Goal: Transaction & Acquisition: Purchase product/service

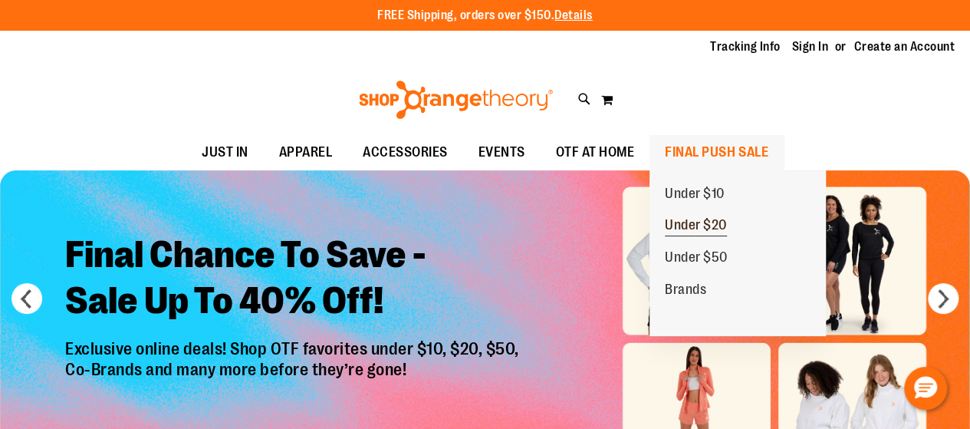
click at [705, 222] on span "Under $20" at bounding box center [696, 226] width 62 height 19
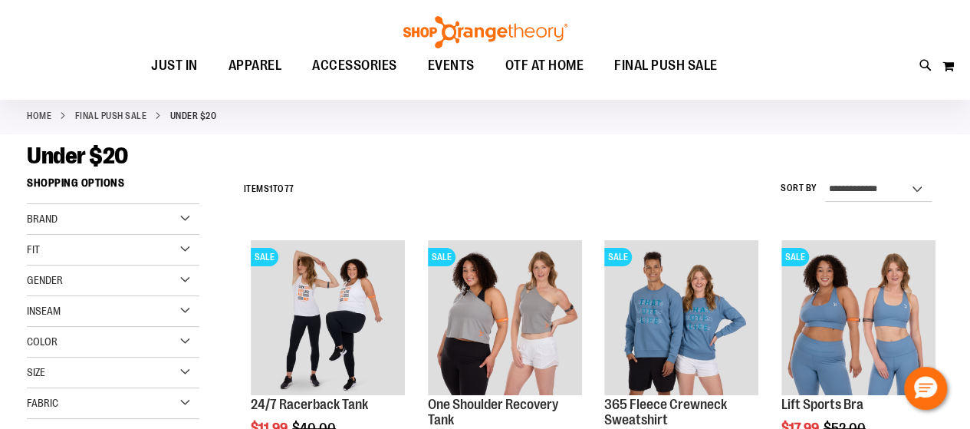
scroll to position [92, 0]
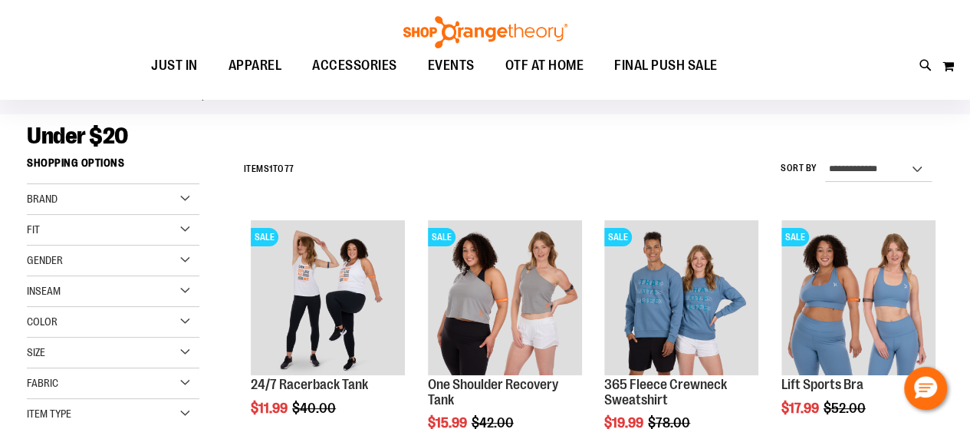
click at [803, 170] on label "Sort By" at bounding box center [798, 168] width 37 height 13
click at [825, 170] on select "**********" at bounding box center [878, 169] width 107 height 25
click at [860, 172] on select "**********" at bounding box center [878, 169] width 107 height 25
select select "*********"
click at [825, 157] on select "**********" at bounding box center [878, 169] width 107 height 25
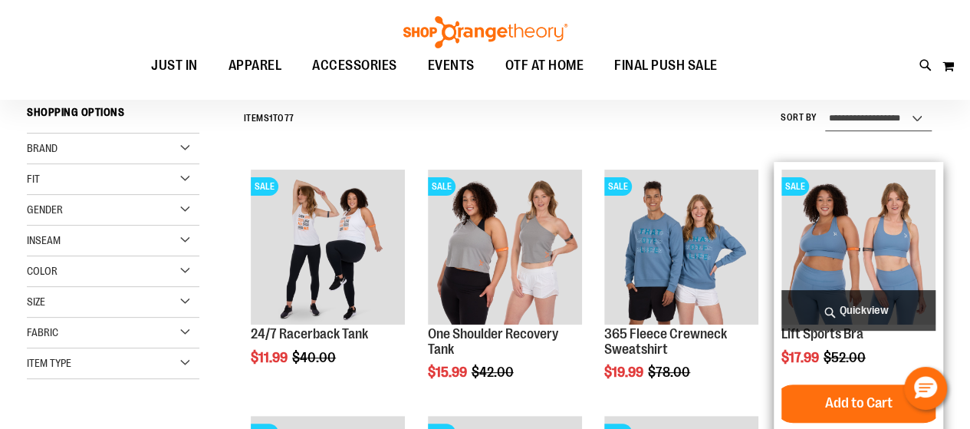
scroll to position [143, 0]
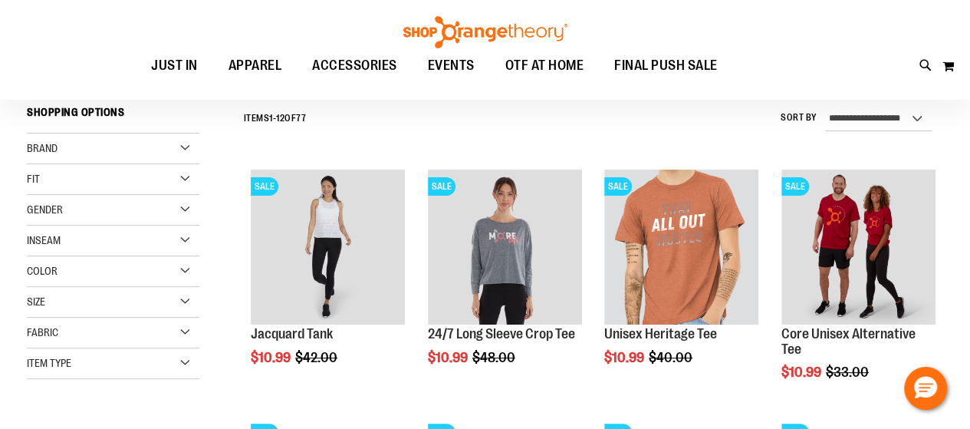
click at [184, 300] on div "Size" at bounding box center [113, 302] width 172 height 31
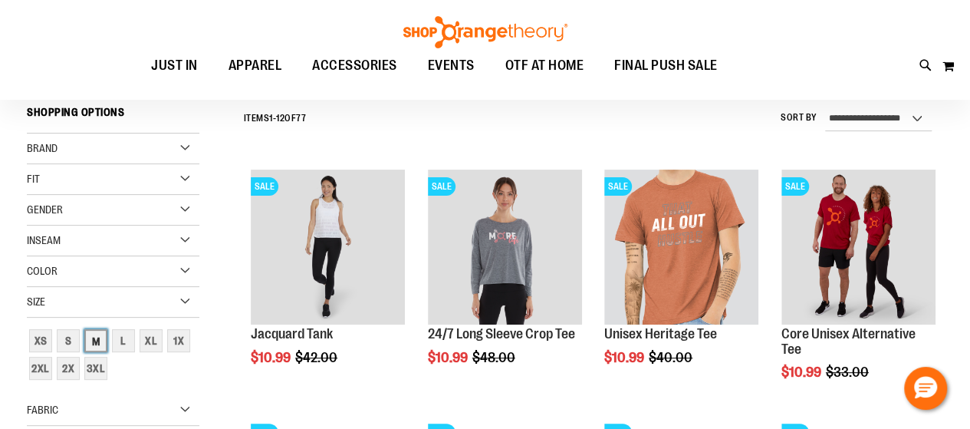
click at [94, 337] on div "M" at bounding box center [95, 340] width 23 height 23
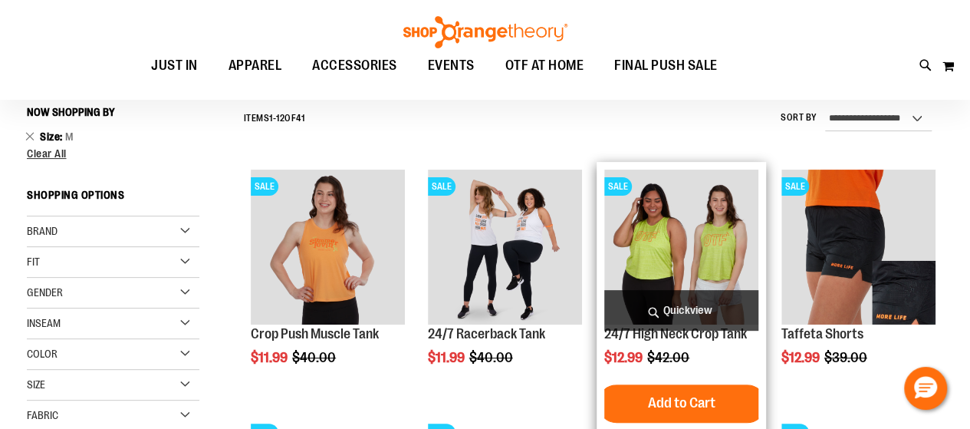
click at [646, 254] on img "product" at bounding box center [681, 246] width 154 height 154
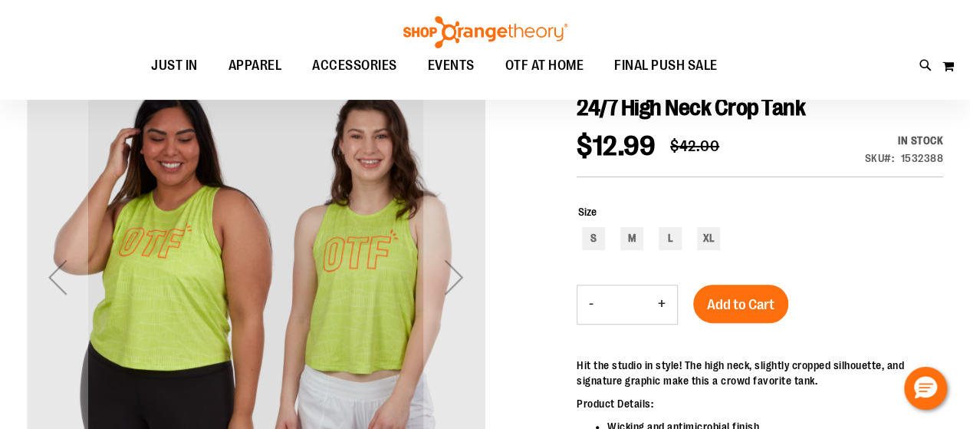
scroll to position [184, 0]
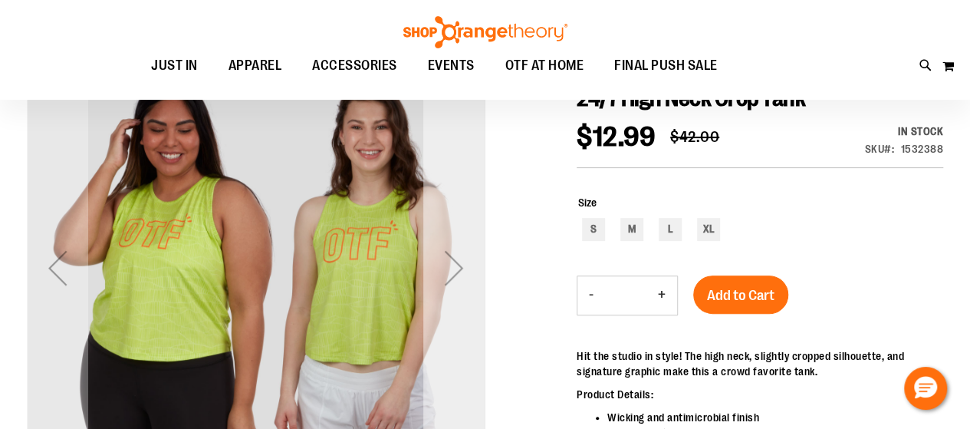
click at [458, 272] on div "Next" at bounding box center [453, 267] width 61 height 61
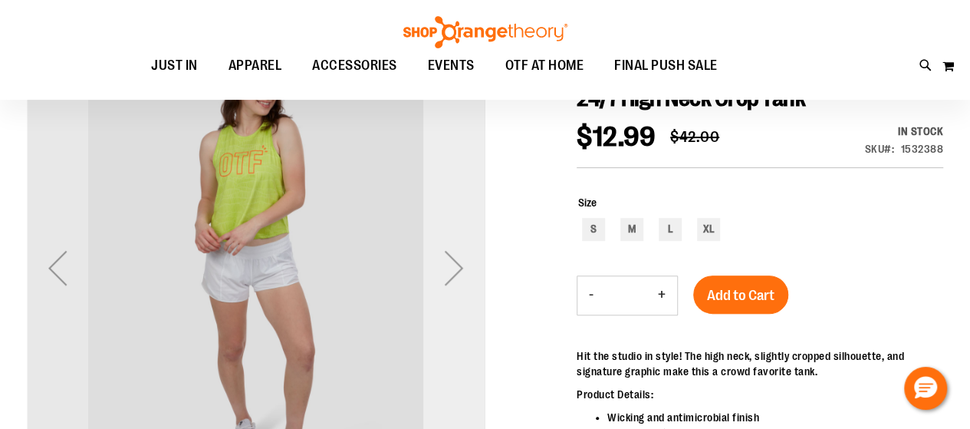
click at [458, 272] on div "Next" at bounding box center [453, 267] width 61 height 61
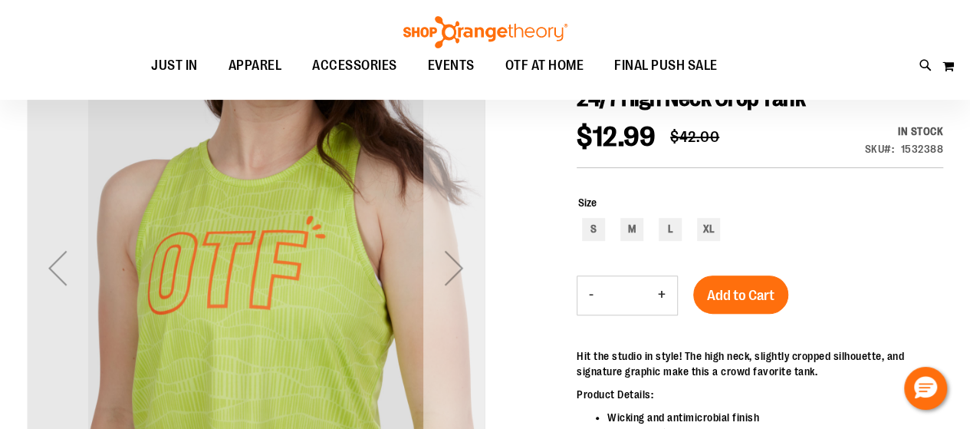
click at [458, 272] on div "Next" at bounding box center [453, 267] width 61 height 61
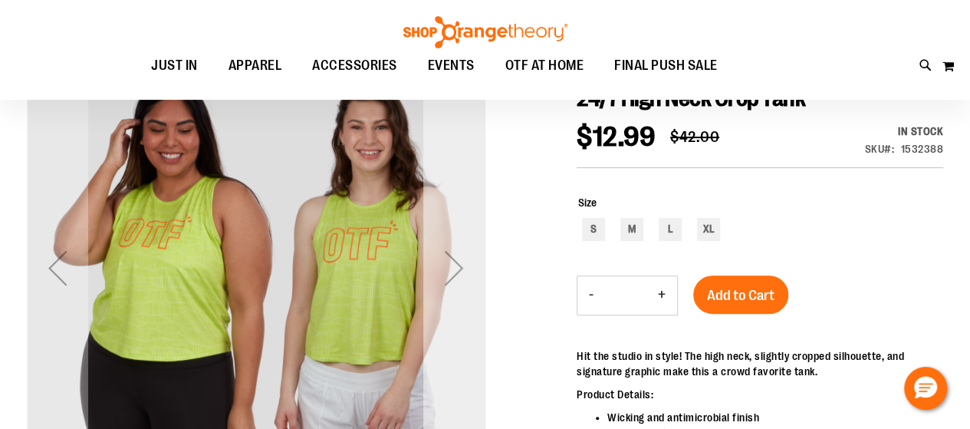
click at [453, 272] on div "Next" at bounding box center [453, 267] width 61 height 61
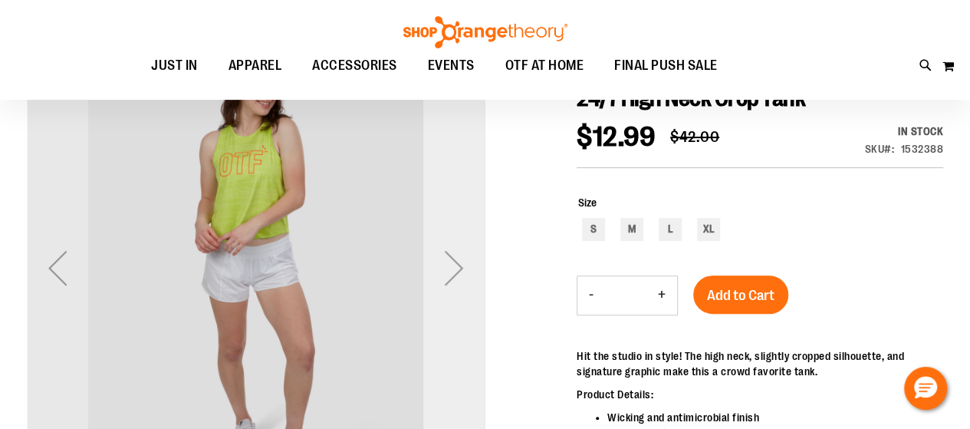
click at [453, 272] on div "Next" at bounding box center [453, 267] width 61 height 61
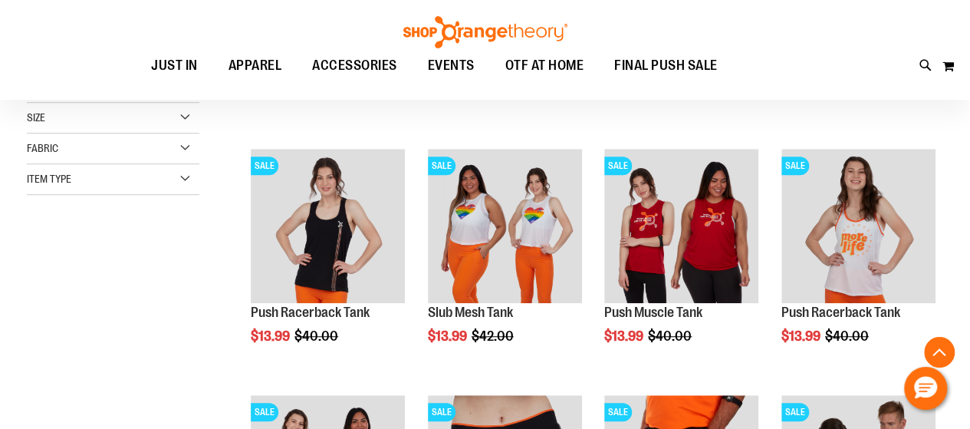
scroll to position [419, 0]
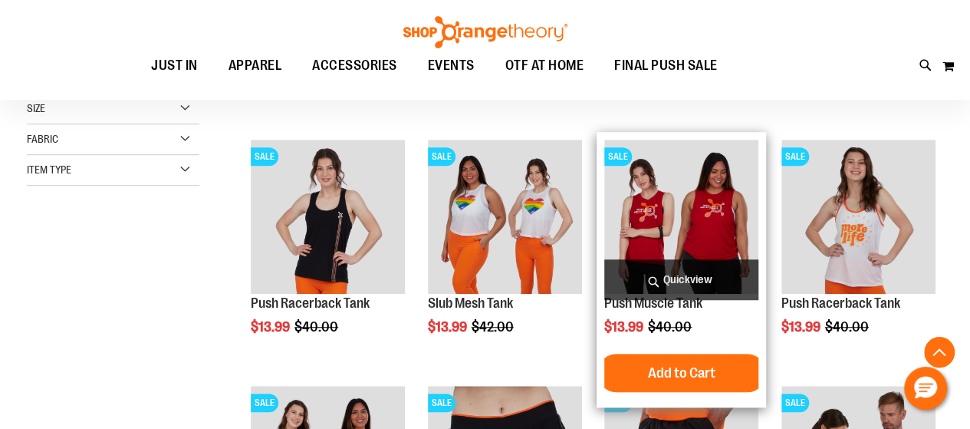
click at [692, 212] on img "product" at bounding box center [681, 217] width 154 height 154
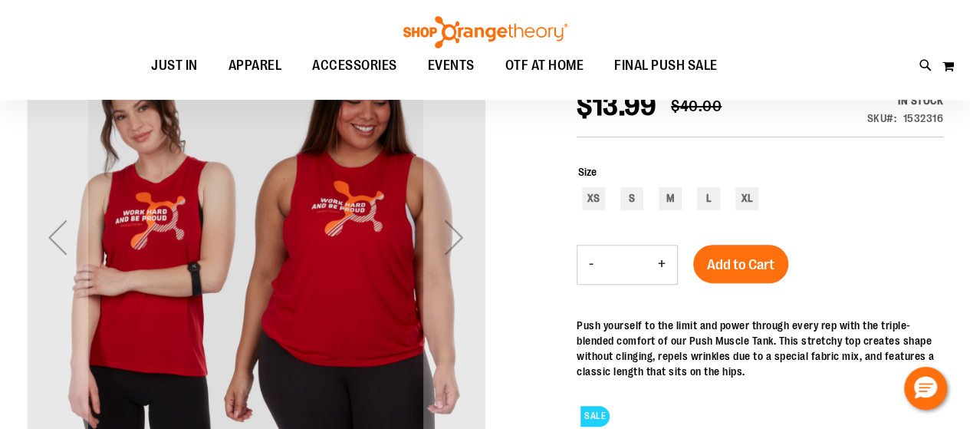
scroll to position [245, 0]
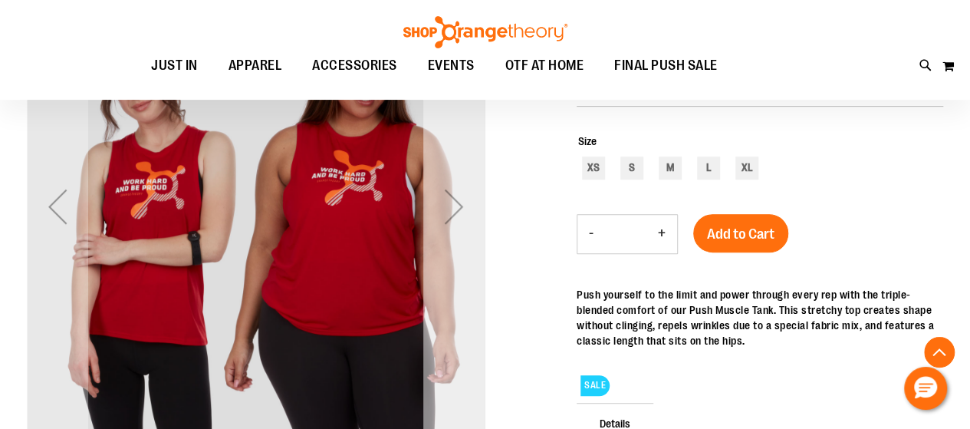
click at [457, 206] on div "Next" at bounding box center [453, 206] width 61 height 61
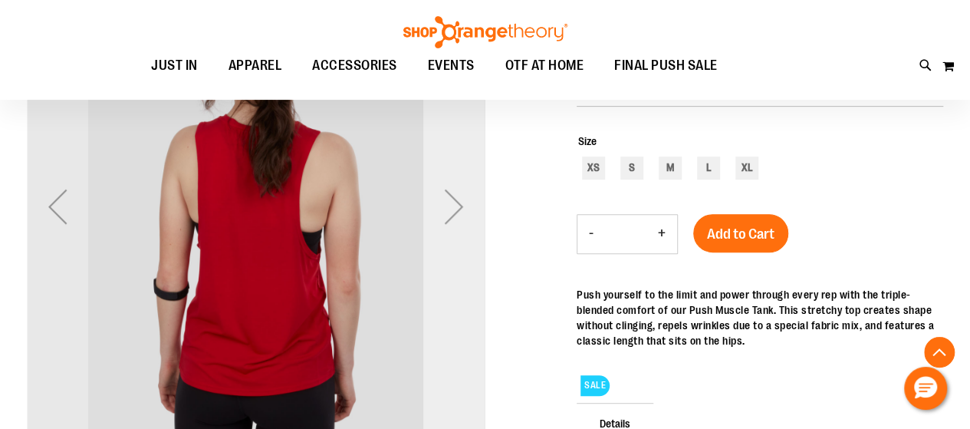
click at [457, 206] on div "Next" at bounding box center [453, 206] width 61 height 61
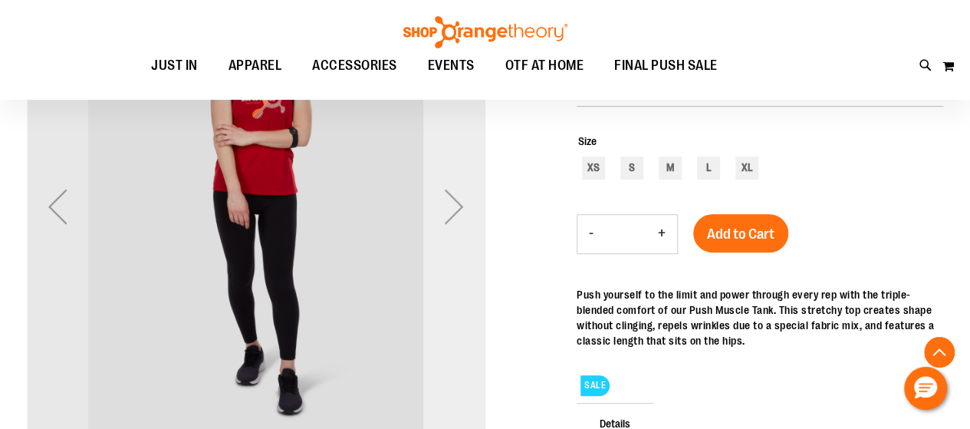
click at [457, 206] on div "Next" at bounding box center [453, 206] width 61 height 61
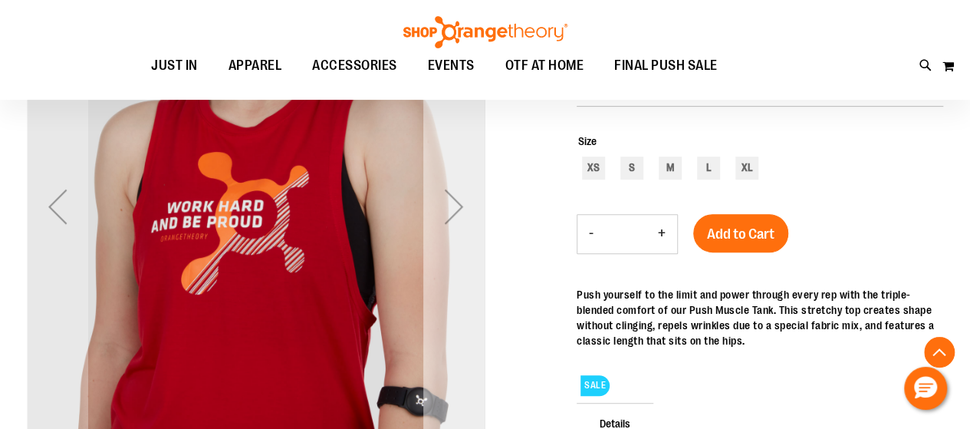
click at [457, 206] on div "Next" at bounding box center [453, 206] width 61 height 61
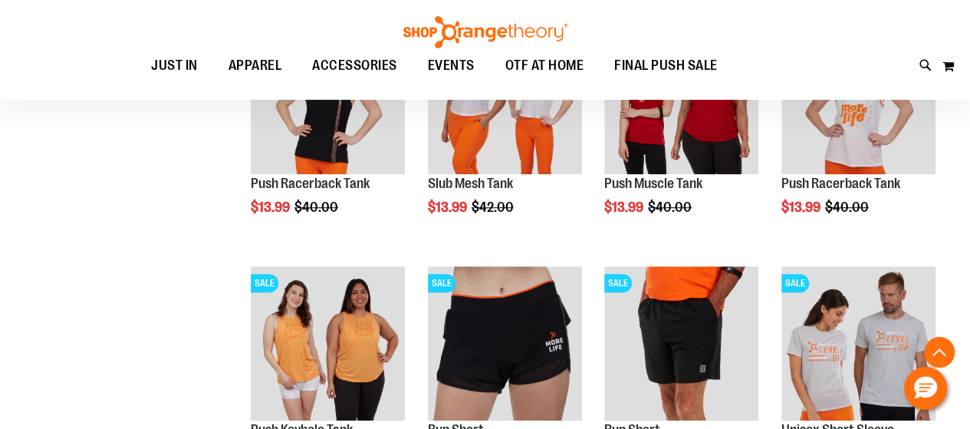
scroll to position [419, 0]
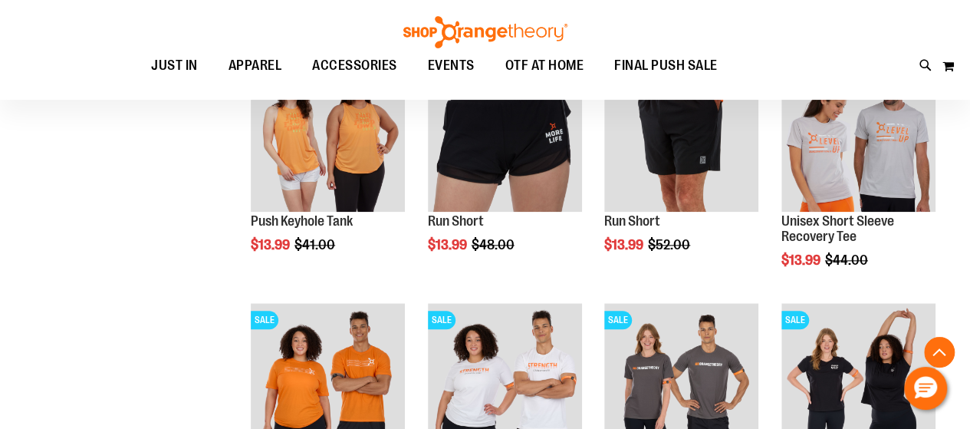
scroll to position [756, 0]
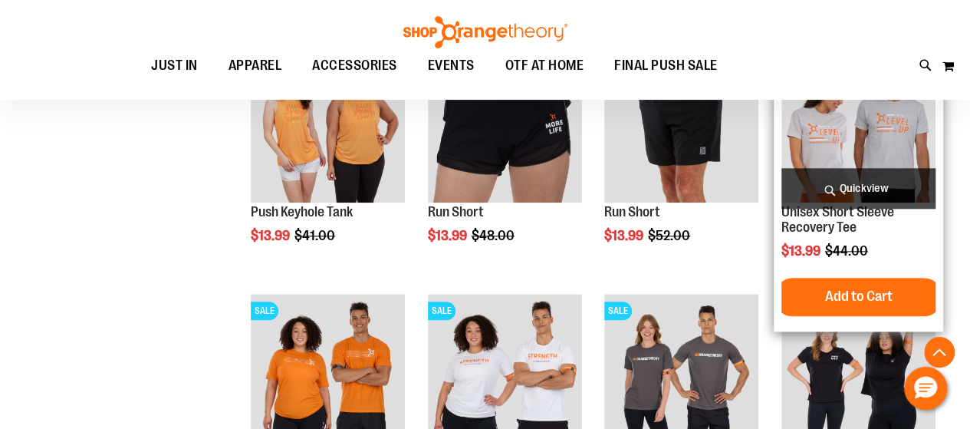
click at [840, 134] on img "product" at bounding box center [858, 125] width 154 height 154
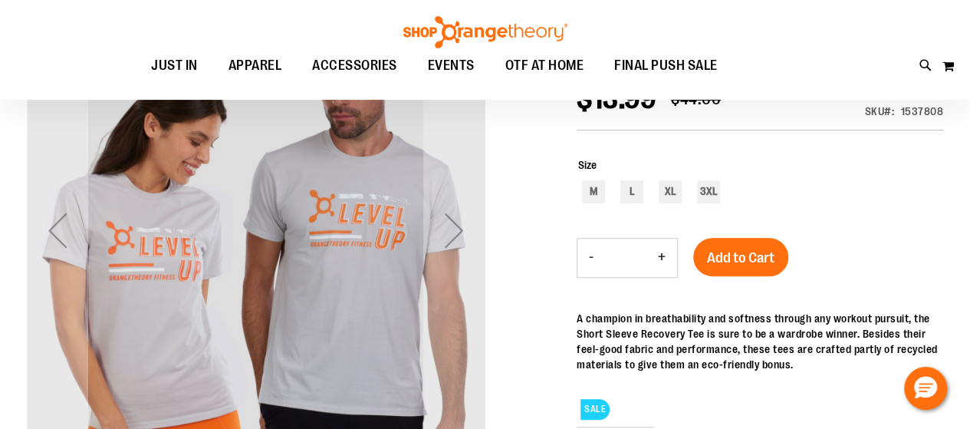
scroll to position [245, 0]
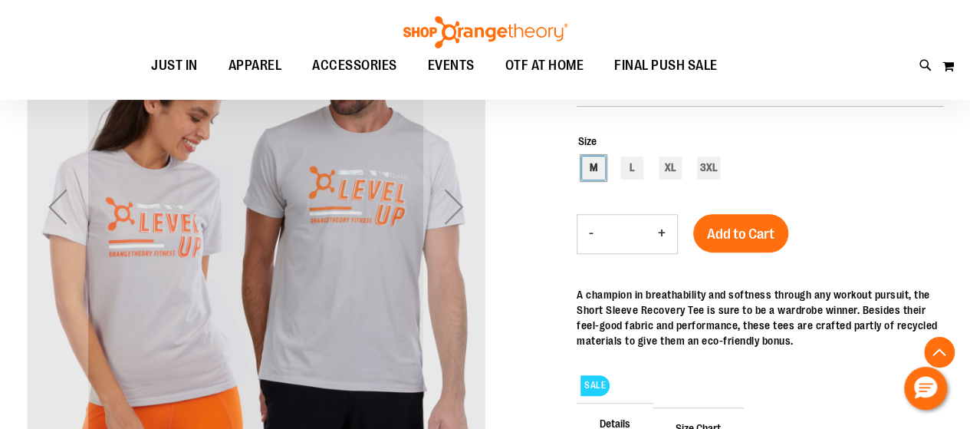
click at [590, 176] on div "M" at bounding box center [593, 167] width 23 height 23
type input "***"
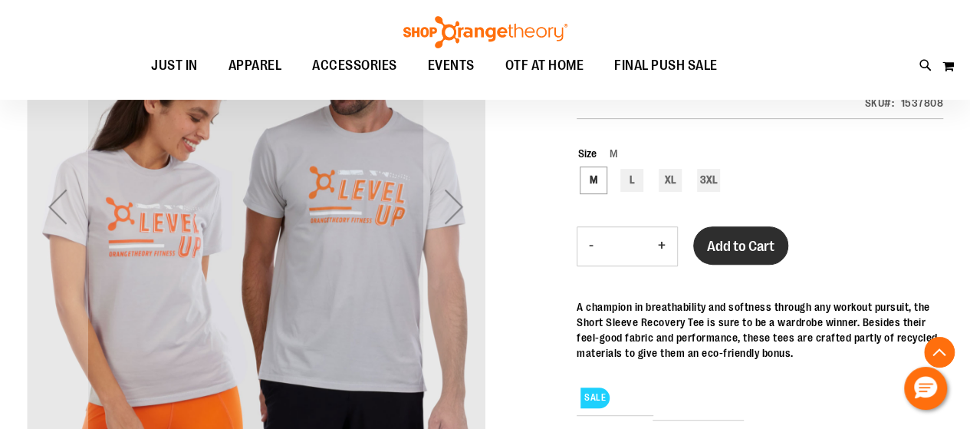
click at [764, 255] on span "Add to Cart" at bounding box center [740, 246] width 67 height 17
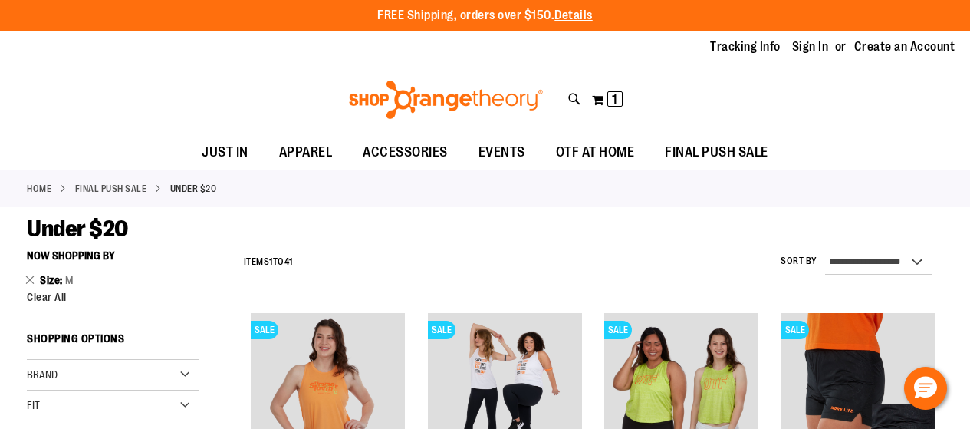
scroll to position [739, 0]
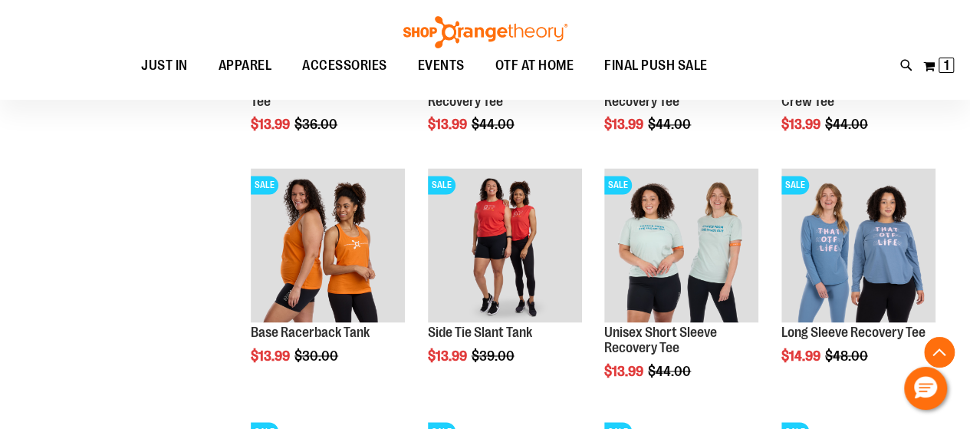
scroll to position [1137, 0]
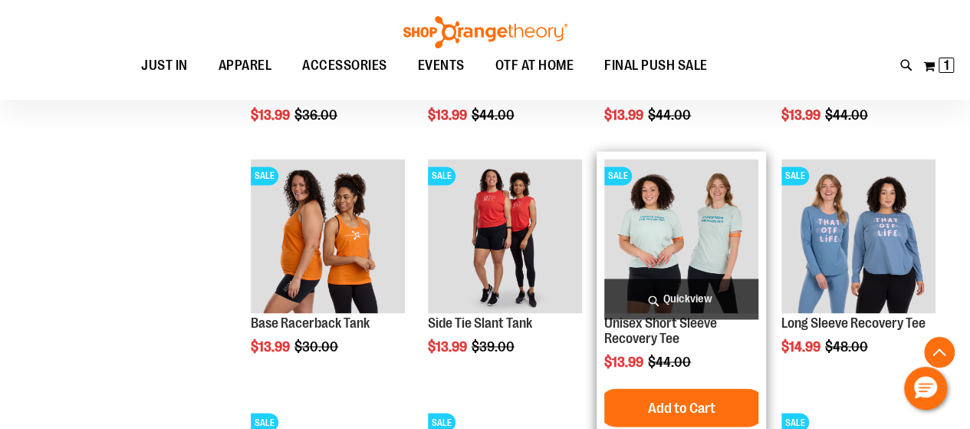
click at [646, 229] on img "product" at bounding box center [681, 236] width 154 height 154
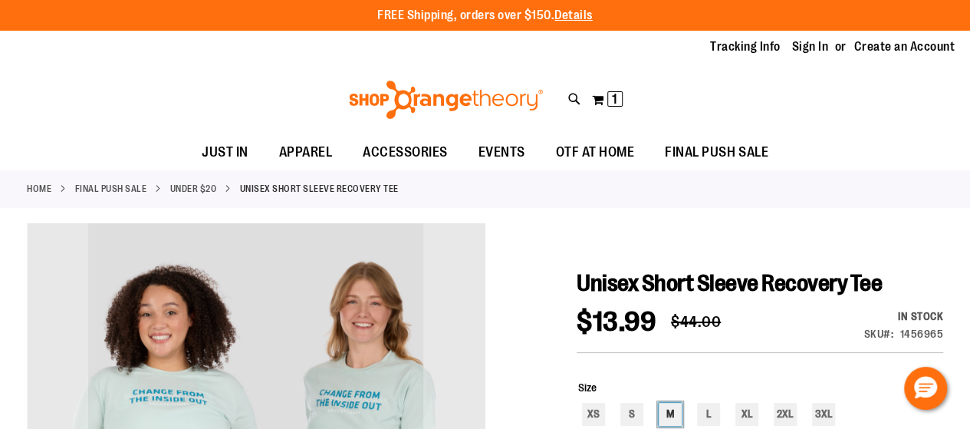
click at [671, 417] on div "M" at bounding box center [670, 413] width 23 height 23
type input "***"
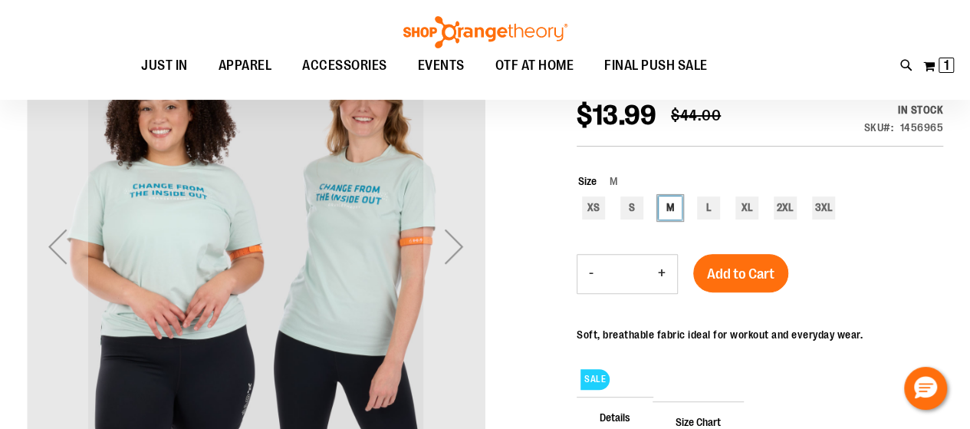
scroll to position [215, 0]
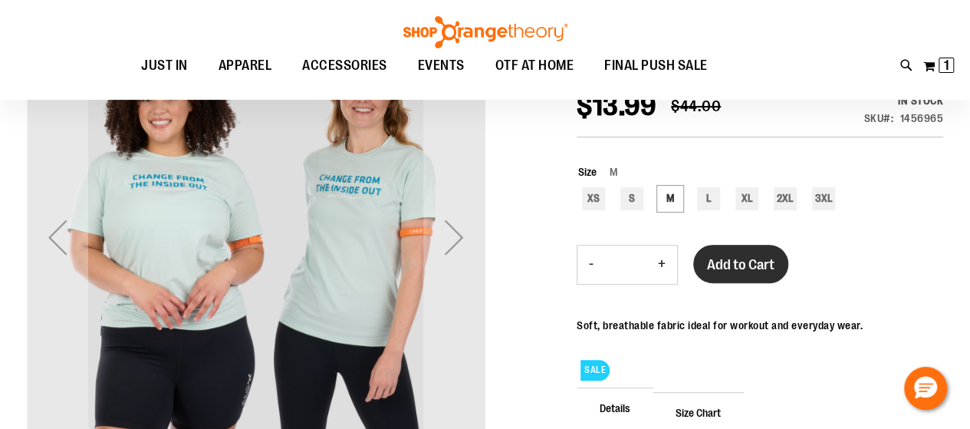
click at [721, 273] on span "Add to Cart" at bounding box center [740, 264] width 67 height 17
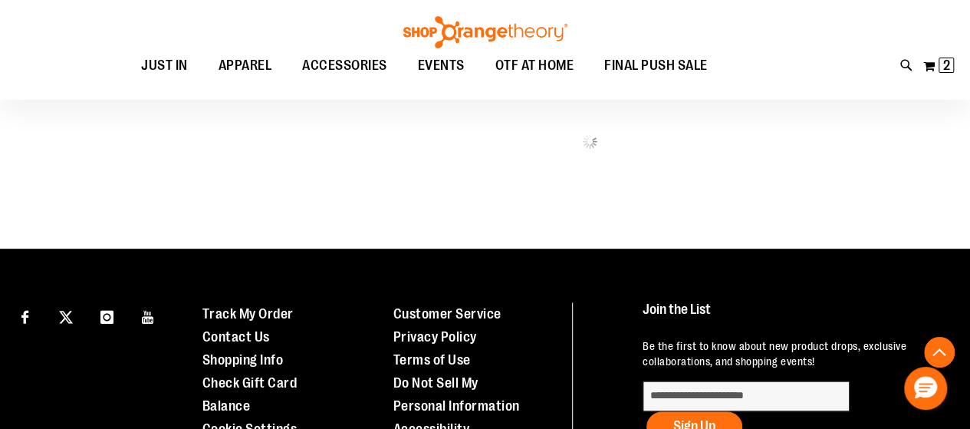
scroll to position [1132, 0]
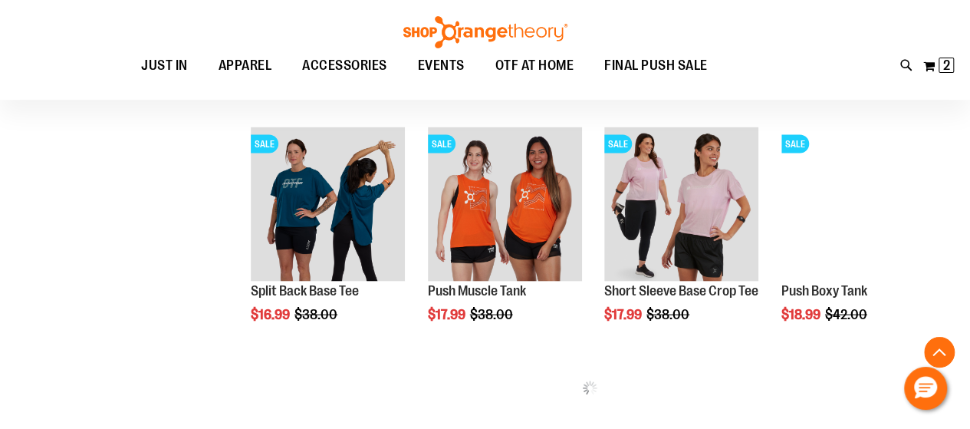
scroll to position [1487, 0]
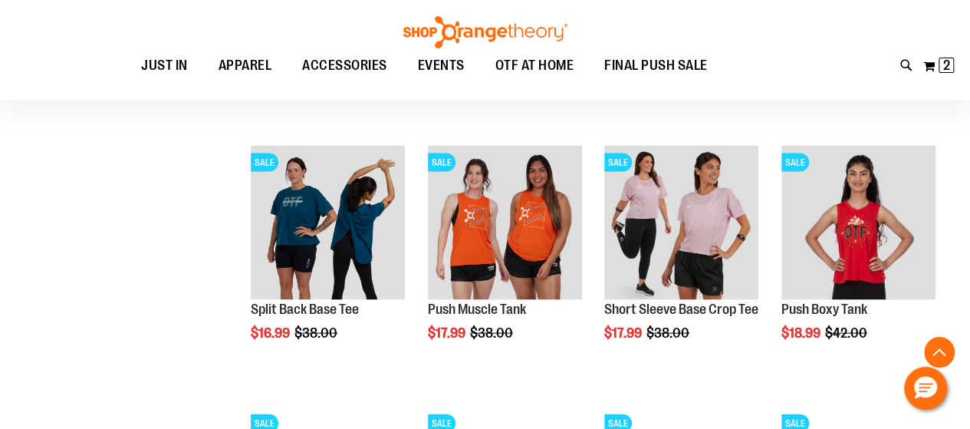
scroll to position [1480, 0]
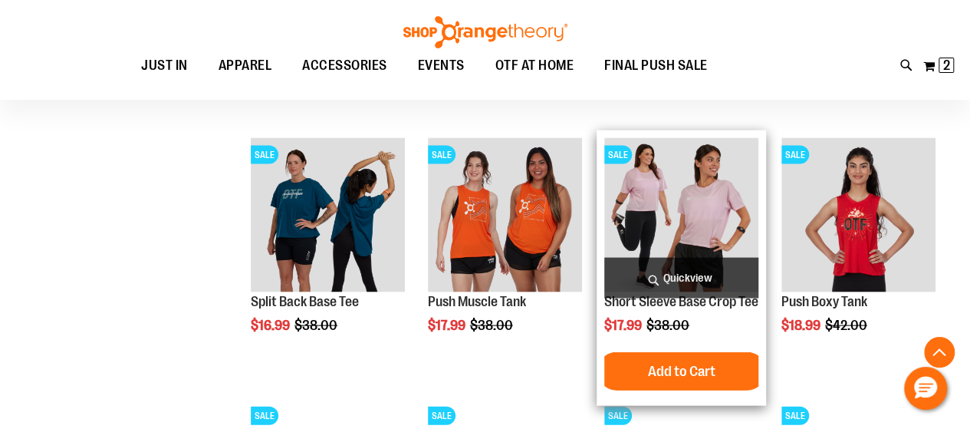
click at [711, 212] on img "product" at bounding box center [681, 215] width 154 height 154
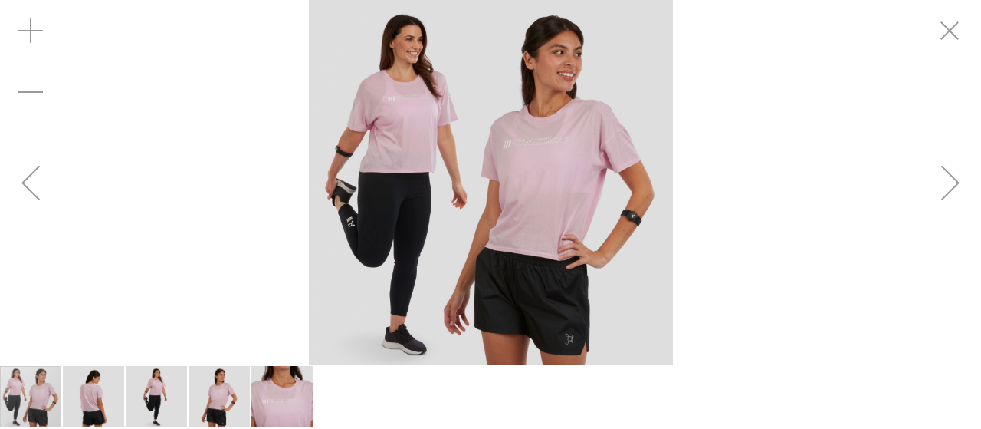
click at [21, 185] on div "Previous" at bounding box center [30, 182] width 61 height 61
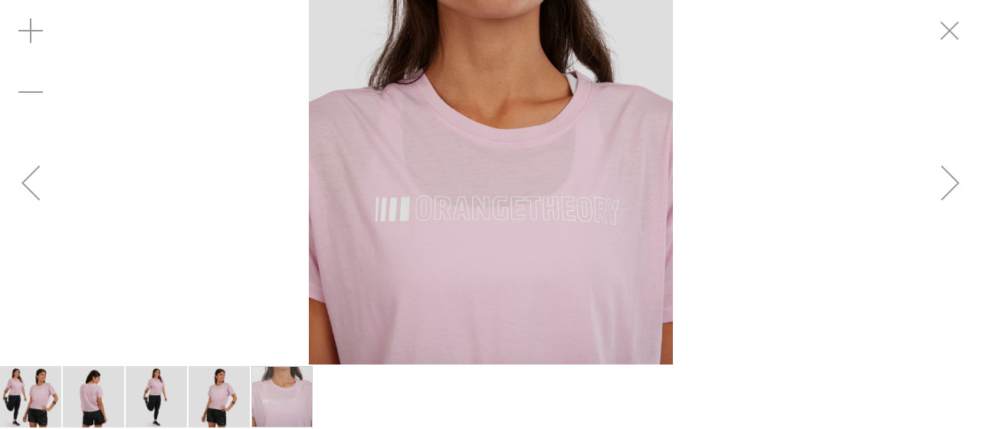
click at [948, 192] on div "Next" at bounding box center [950, 182] width 61 height 61
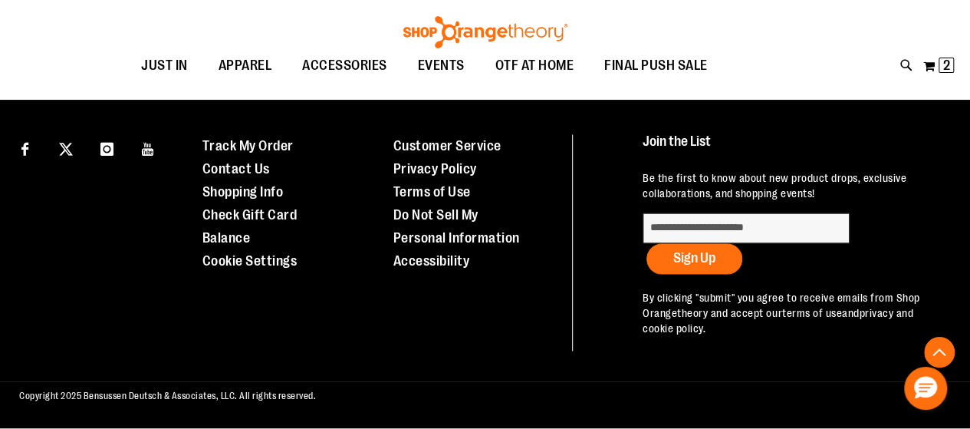
scroll to position [1677, 0]
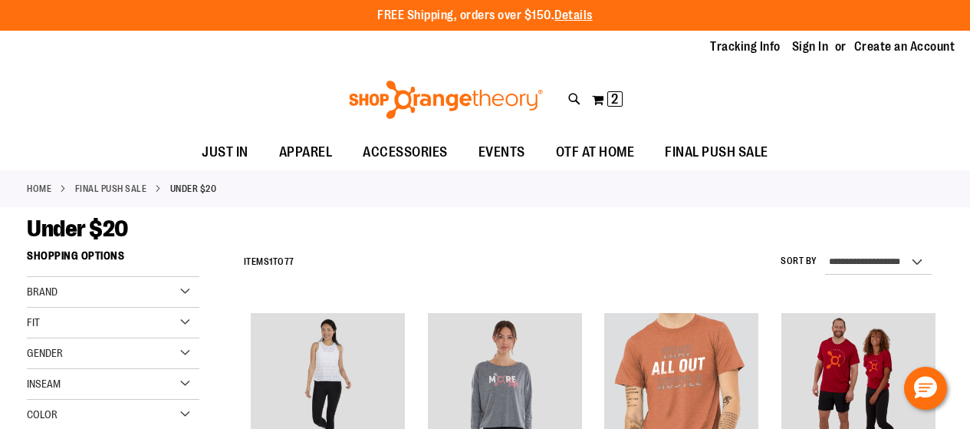
scroll to position [143, 0]
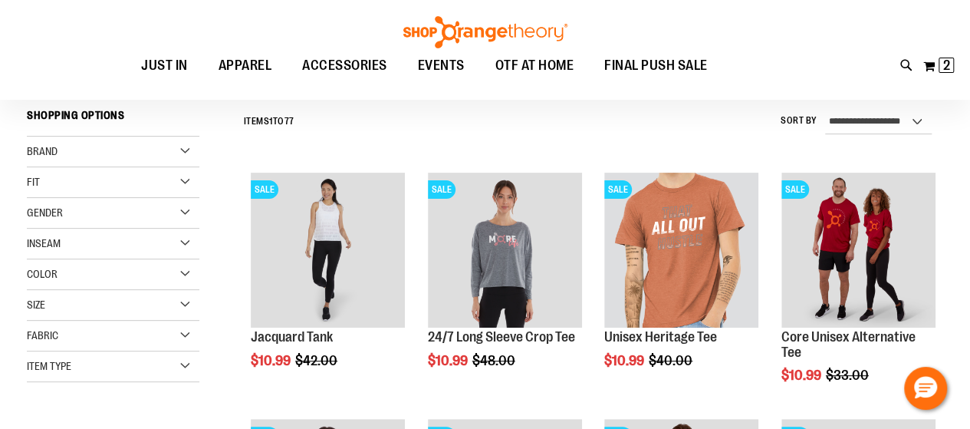
scroll to position [132, 0]
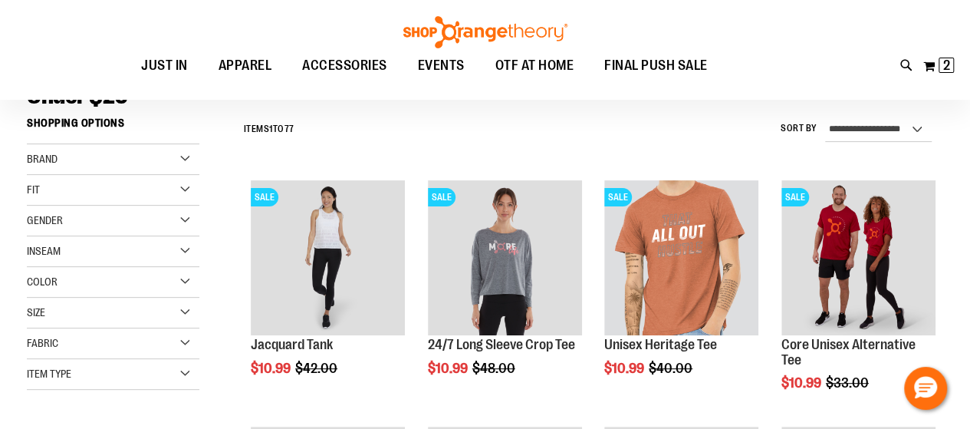
click at [186, 307] on div "Size" at bounding box center [113, 312] width 172 height 31
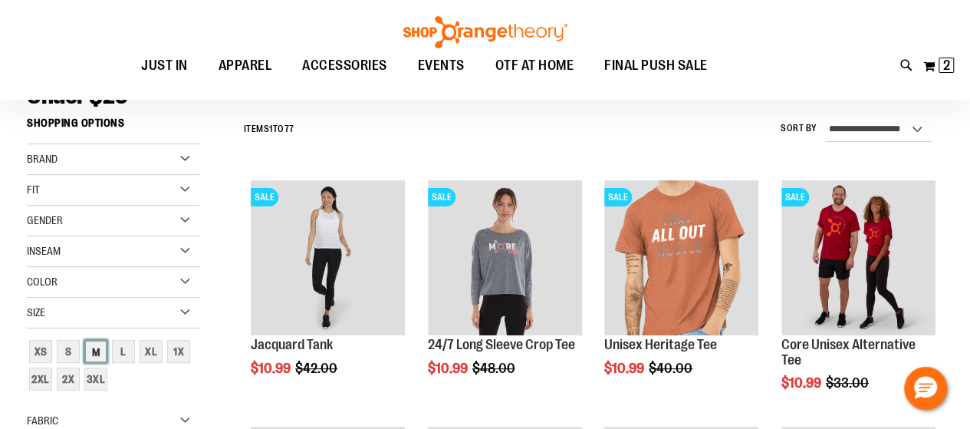
click at [98, 348] on div "M" at bounding box center [95, 351] width 23 height 23
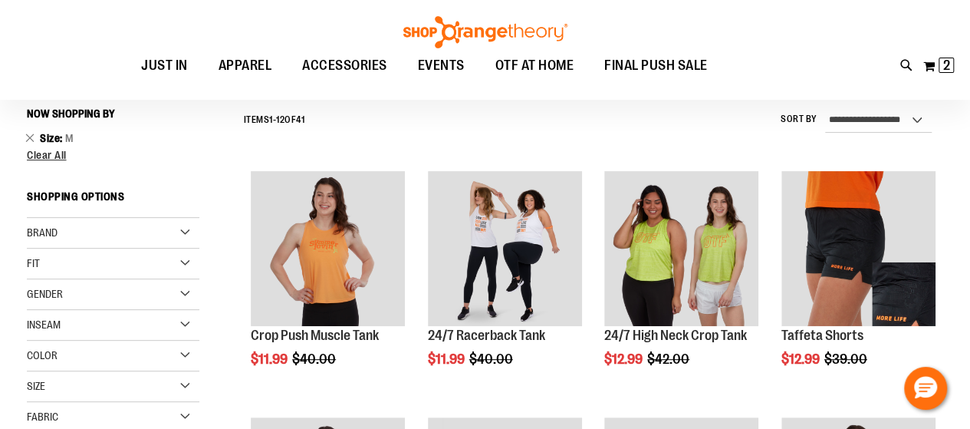
scroll to position [143, 0]
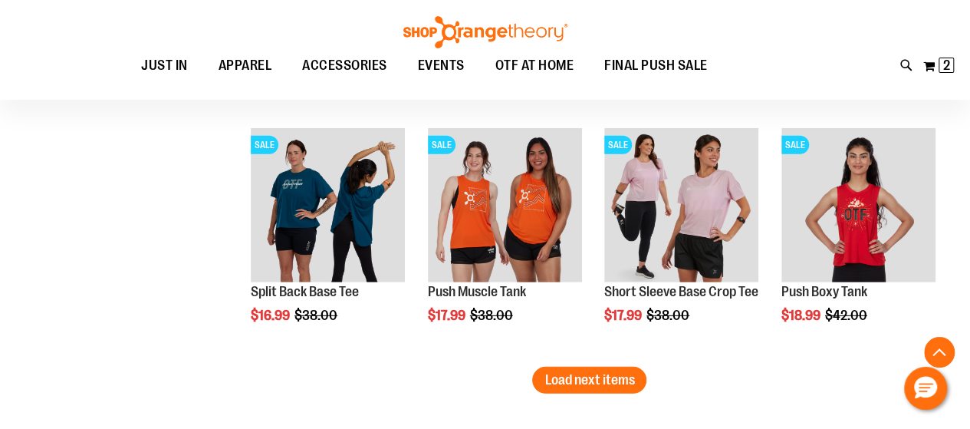
scroll to position [2155, 0]
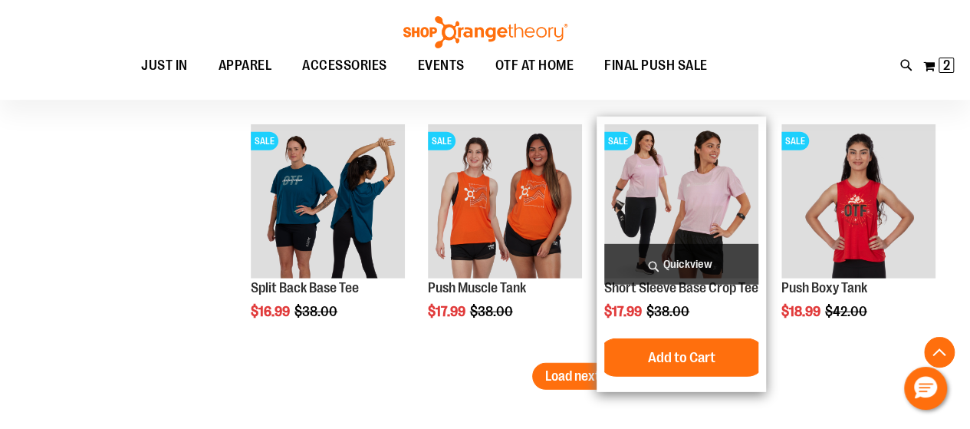
click at [695, 182] on img "product" at bounding box center [681, 201] width 154 height 154
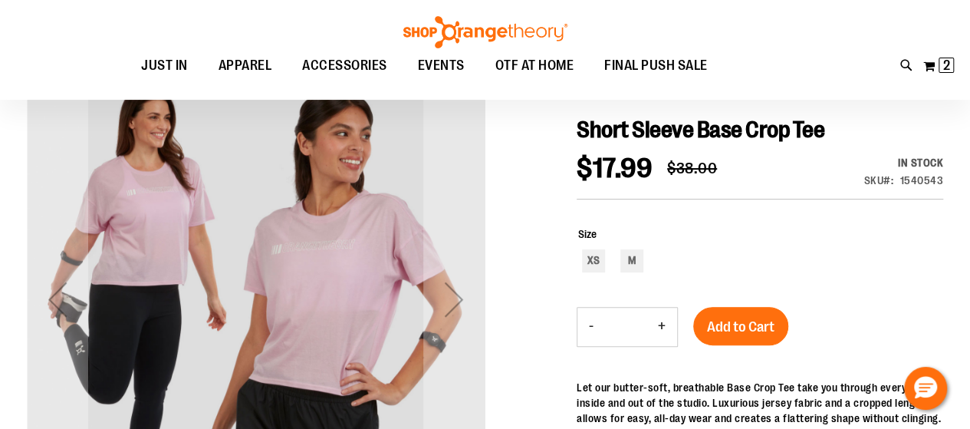
scroll to position [153, 0]
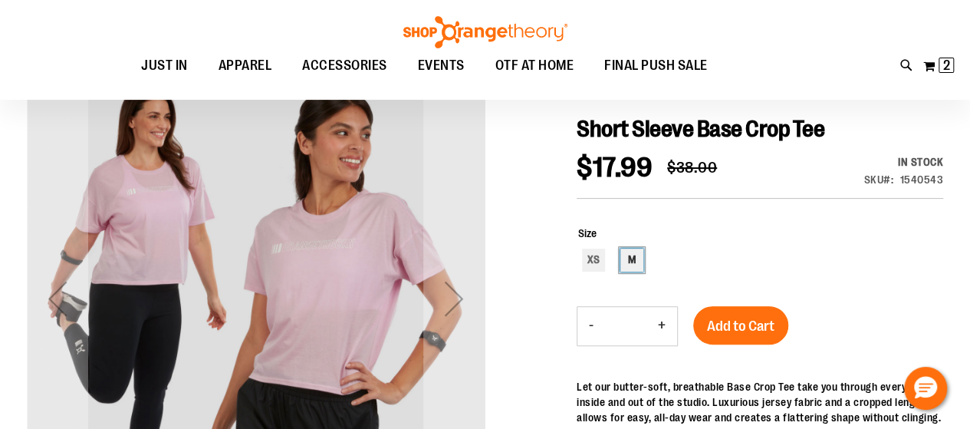
click at [636, 268] on div "M" at bounding box center [631, 259] width 23 height 23
type input "***"
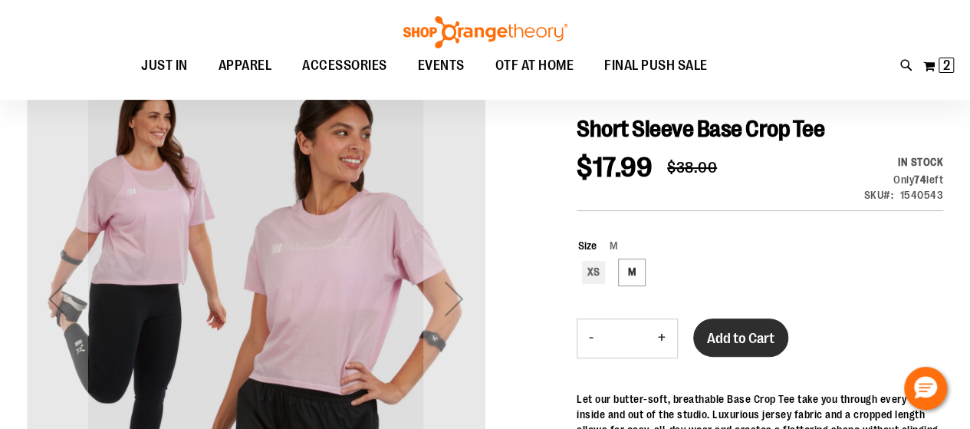
click at [741, 347] on span "Add to Cart" at bounding box center [740, 338] width 67 height 17
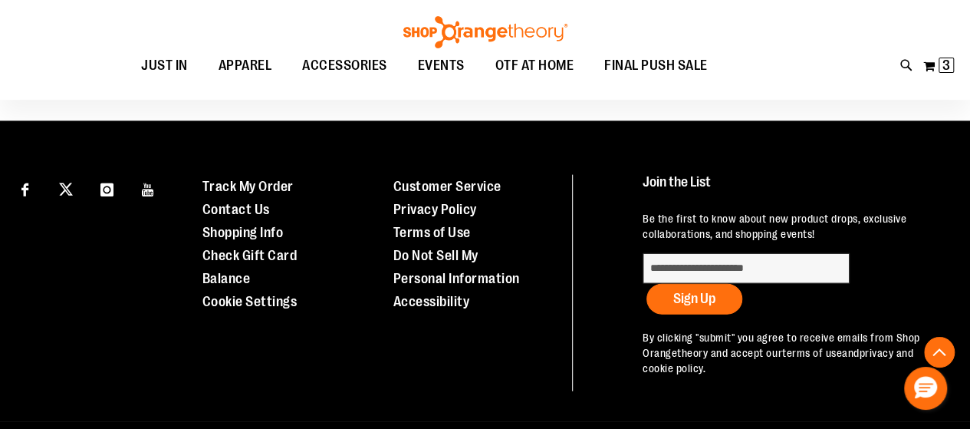
scroll to position [363, 0]
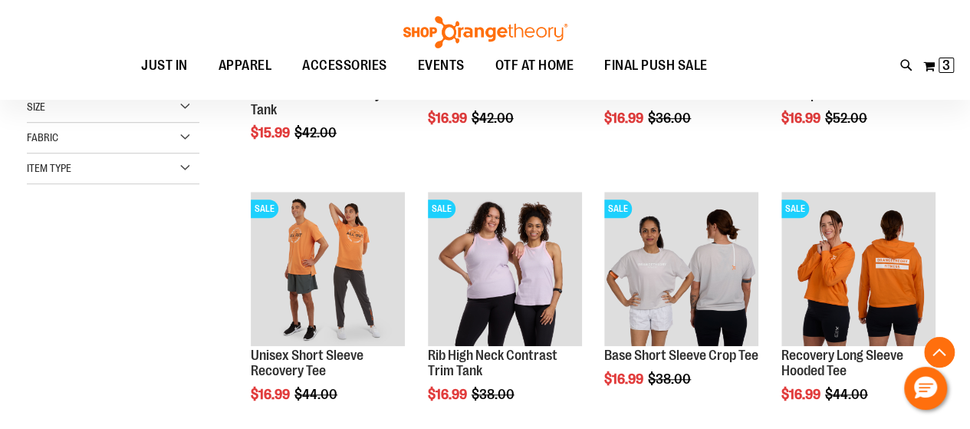
scroll to position [429, 0]
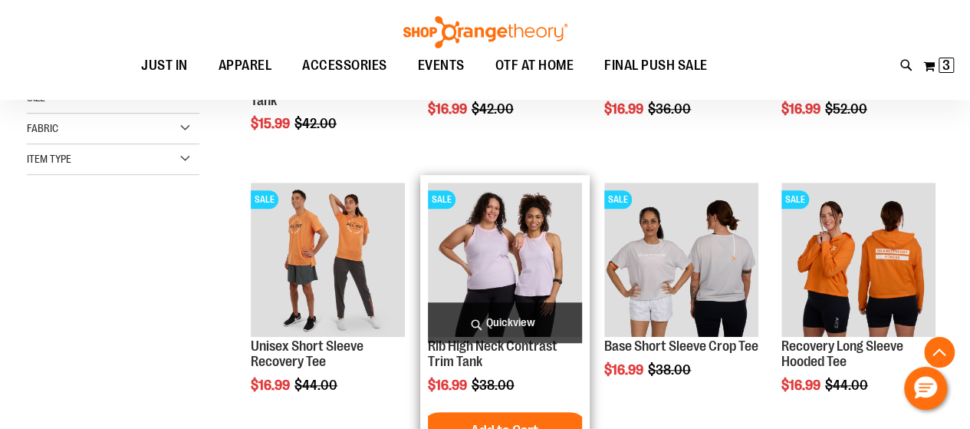
click at [477, 254] on img "product" at bounding box center [505, 259] width 154 height 154
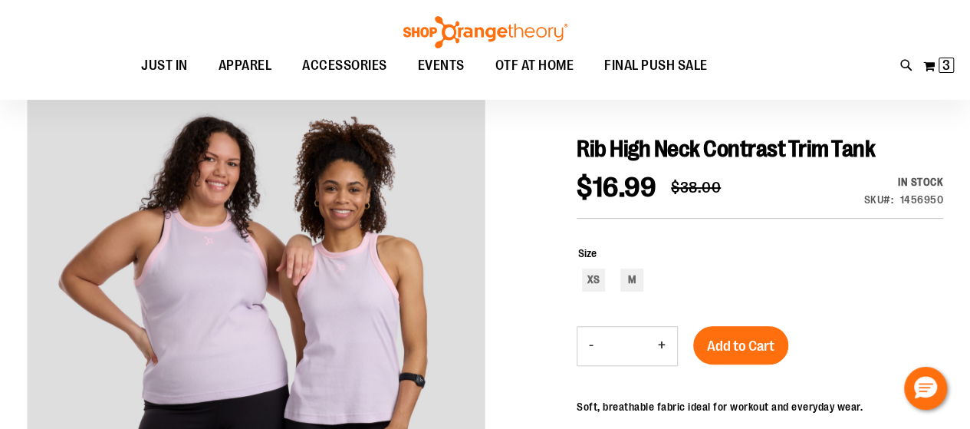
scroll to position [144, 0]
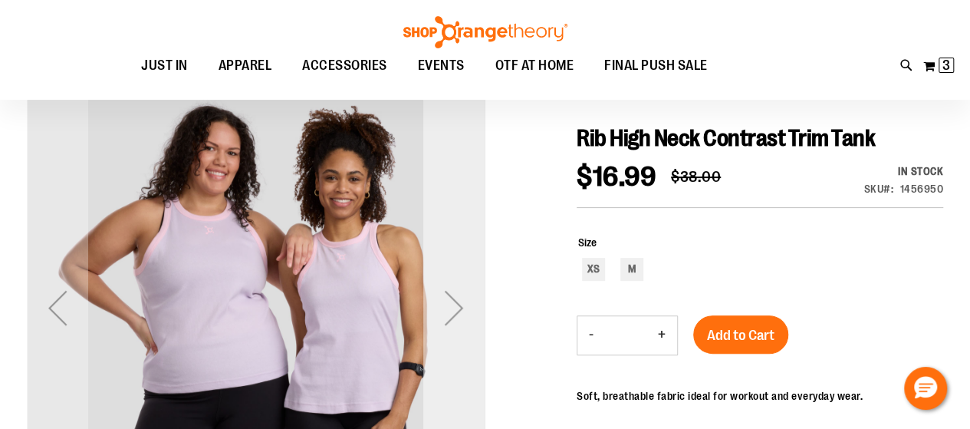
click at [455, 320] on div "Next" at bounding box center [453, 307] width 61 height 61
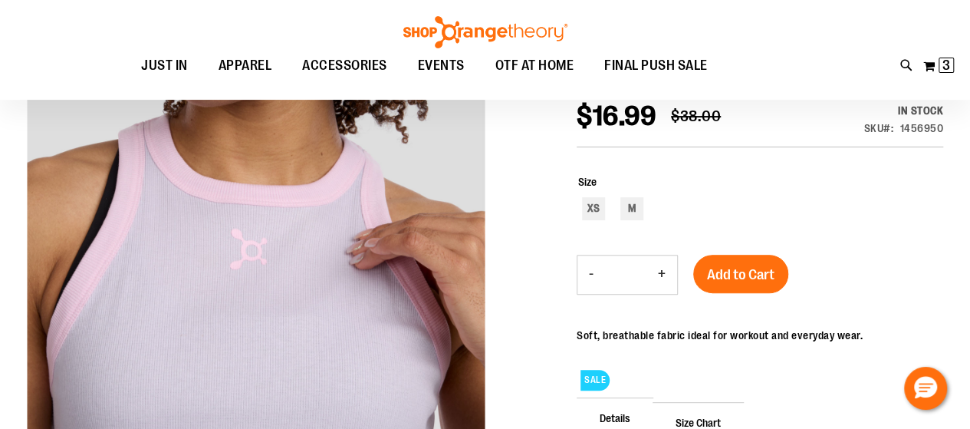
scroll to position [213, 0]
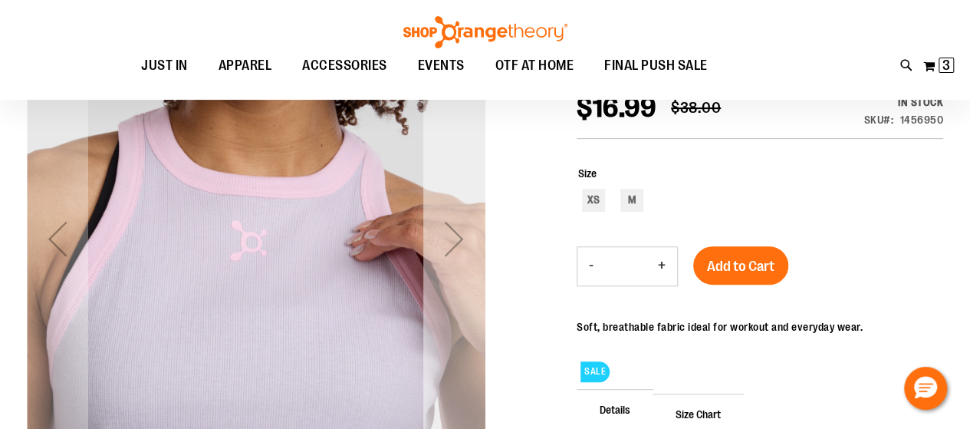
click at [455, 243] on div "Next" at bounding box center [453, 238] width 61 height 61
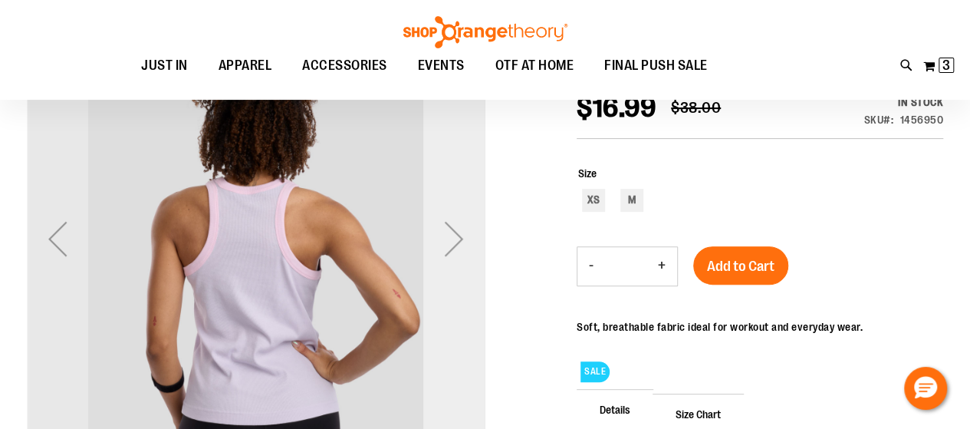
click at [455, 243] on div "Next" at bounding box center [453, 238] width 61 height 61
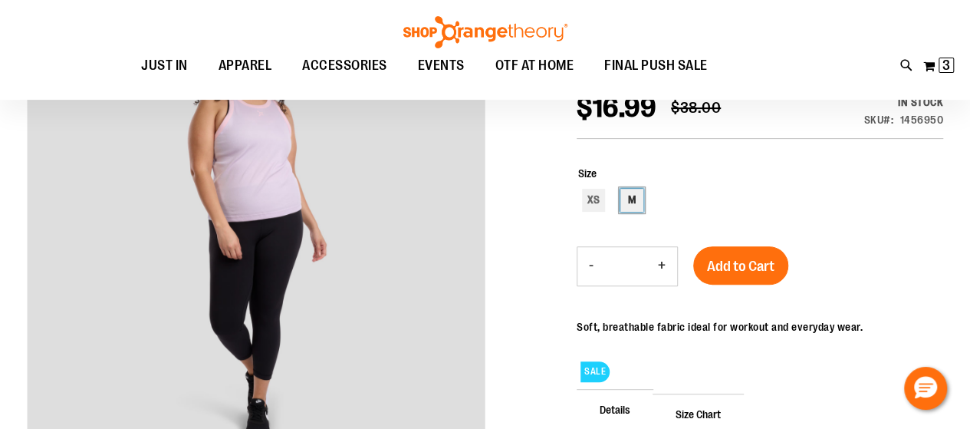
click at [630, 205] on div "M" at bounding box center [631, 200] width 23 height 23
type input "***"
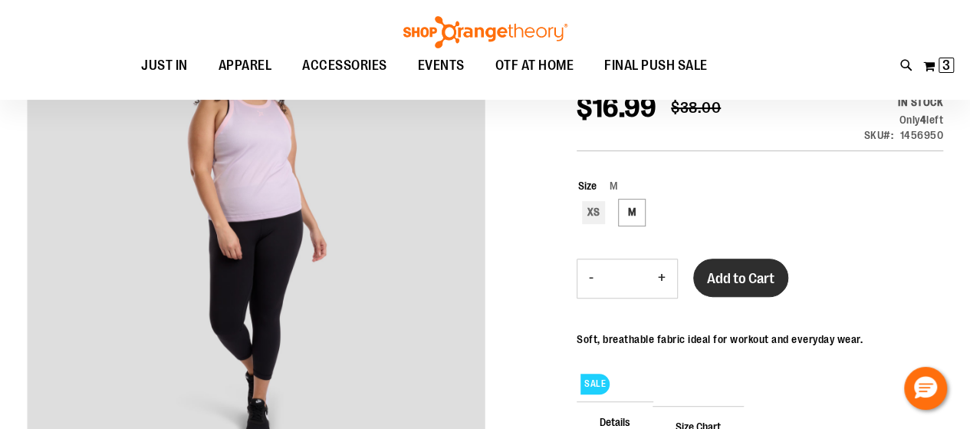
click at [734, 277] on button "Add to Cart" at bounding box center [740, 277] width 95 height 38
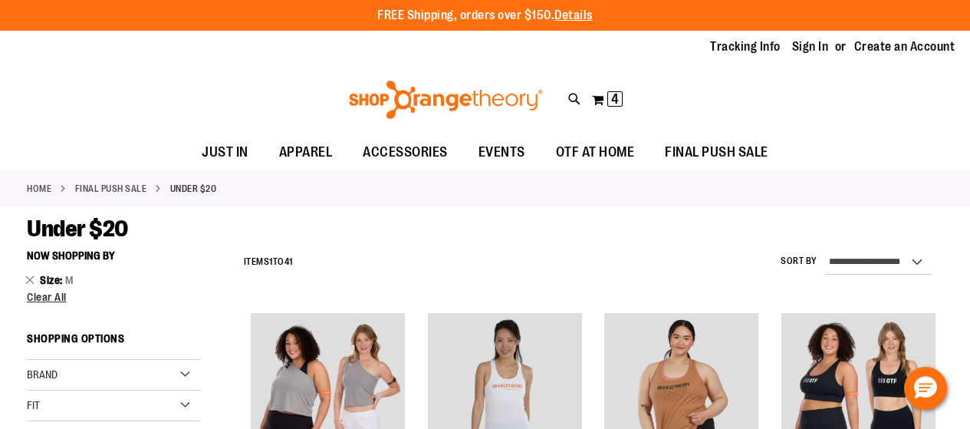
scroll to position [391, 0]
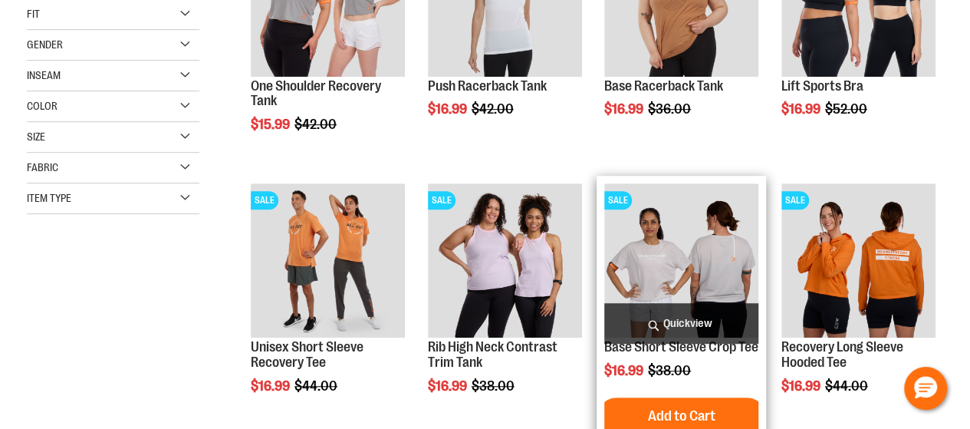
click at [666, 255] on img "product" at bounding box center [681, 260] width 154 height 154
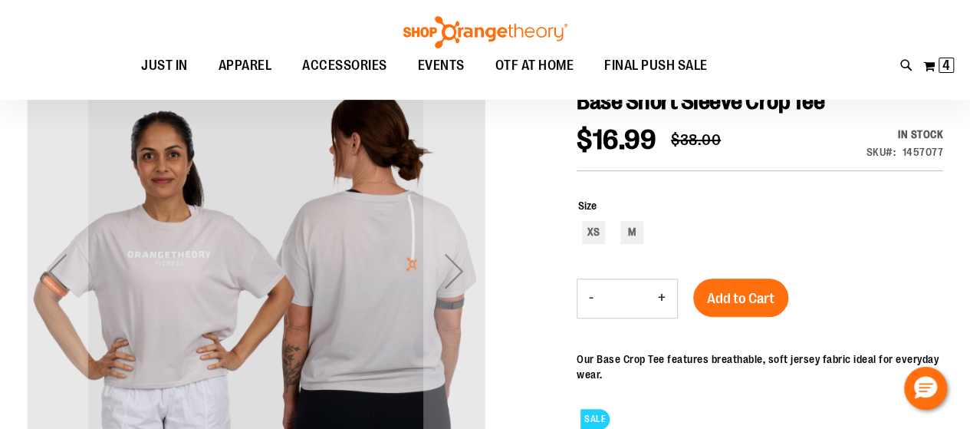
scroll to position [190, 0]
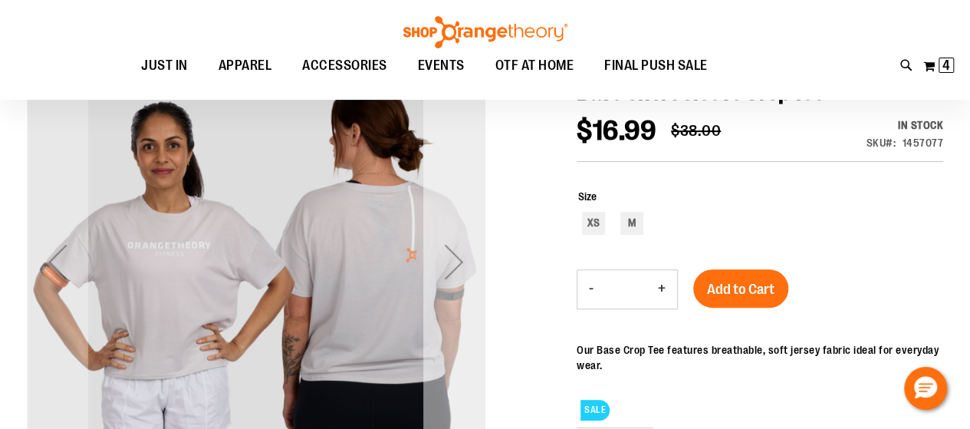
click at [457, 264] on div "Next" at bounding box center [453, 261] width 61 height 61
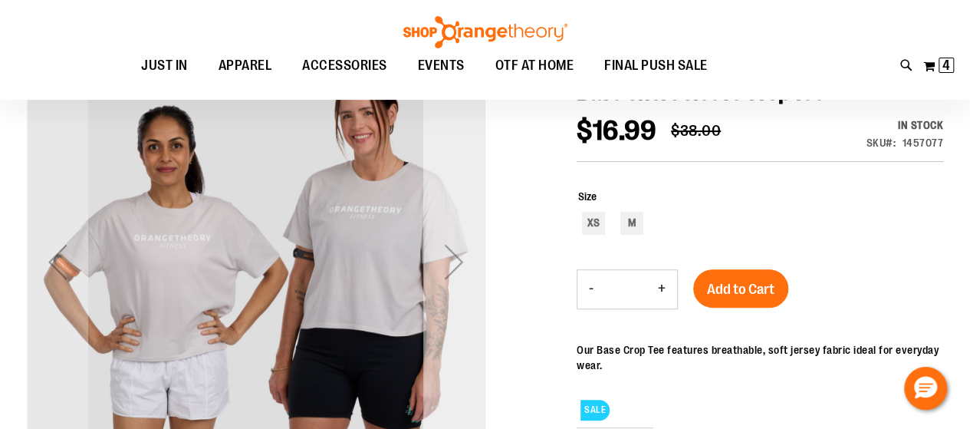
click at [457, 264] on div "Next" at bounding box center [453, 261] width 61 height 61
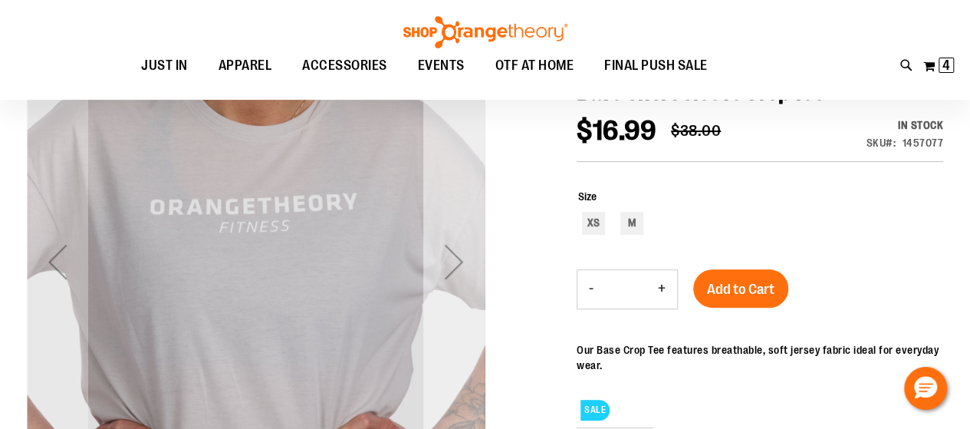
click at [457, 264] on div "Next" at bounding box center [453, 261] width 61 height 61
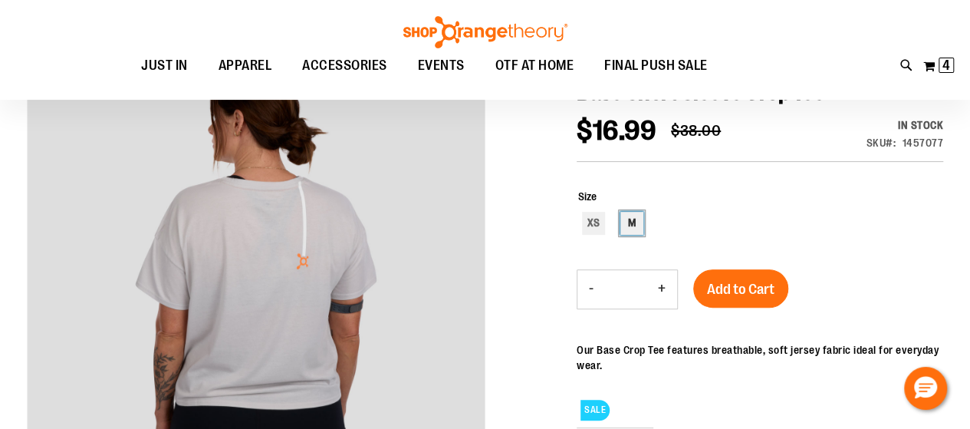
click div "M"
type input "***"
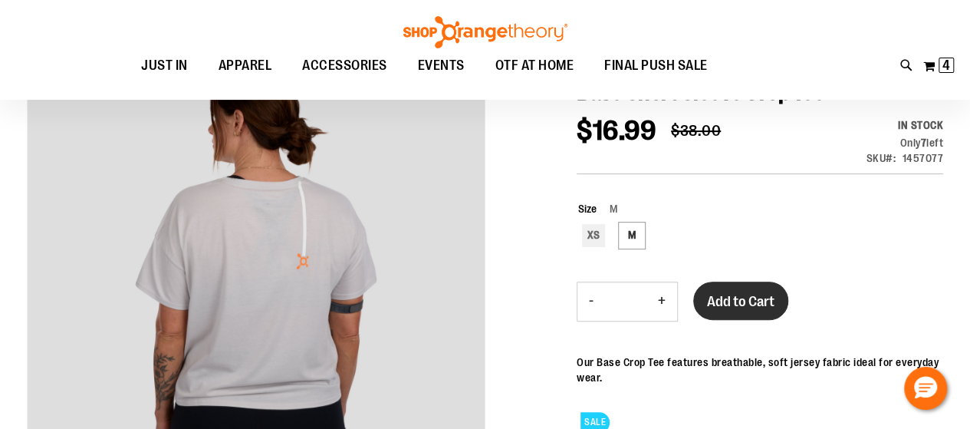
click button "Add to Cart"
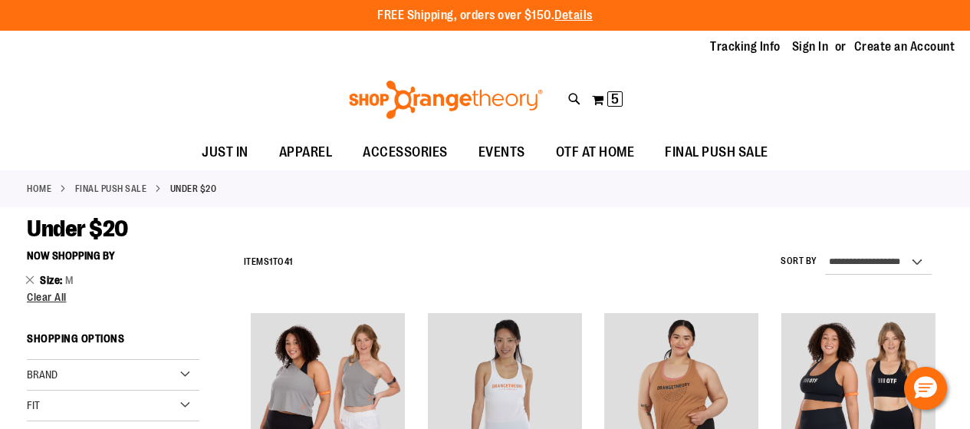
scroll to position [468, 0]
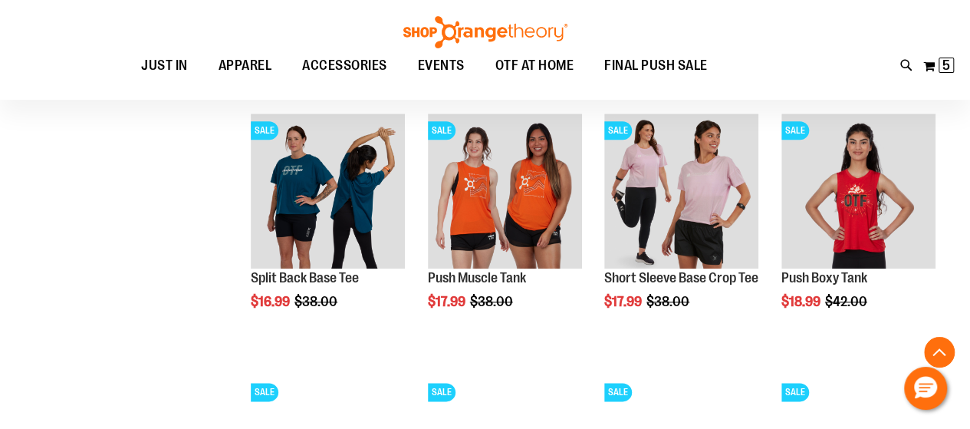
scroll to position [710, 0]
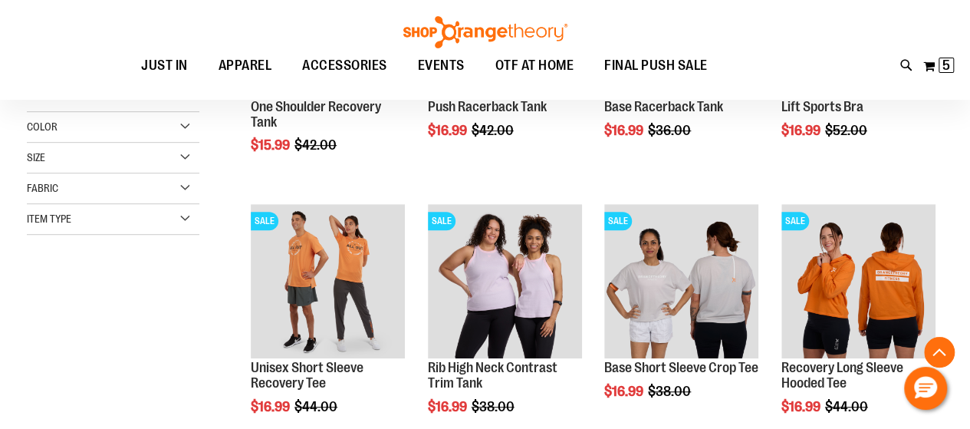
scroll to position [338, 0]
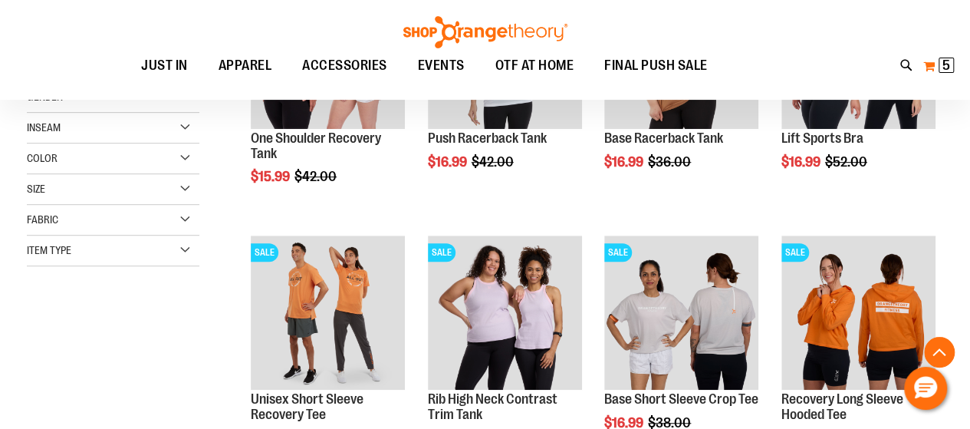
click at [949, 64] on span "5" at bounding box center [946, 64] width 8 height 15
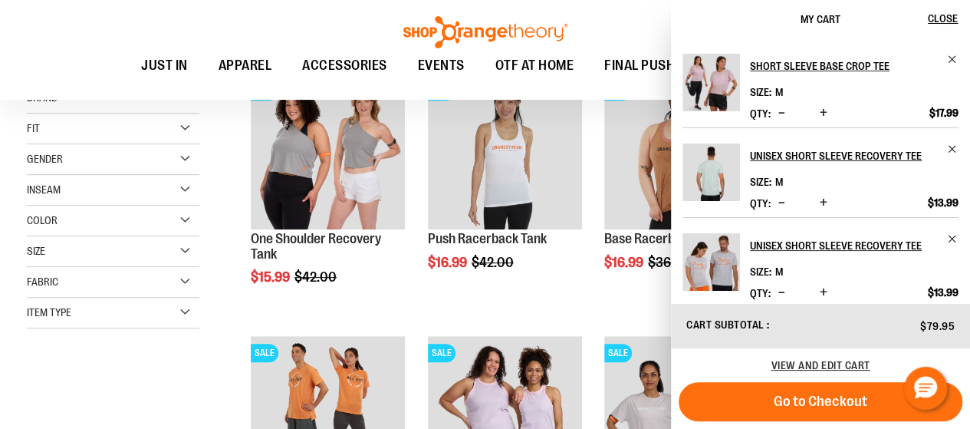
scroll to position [178, 0]
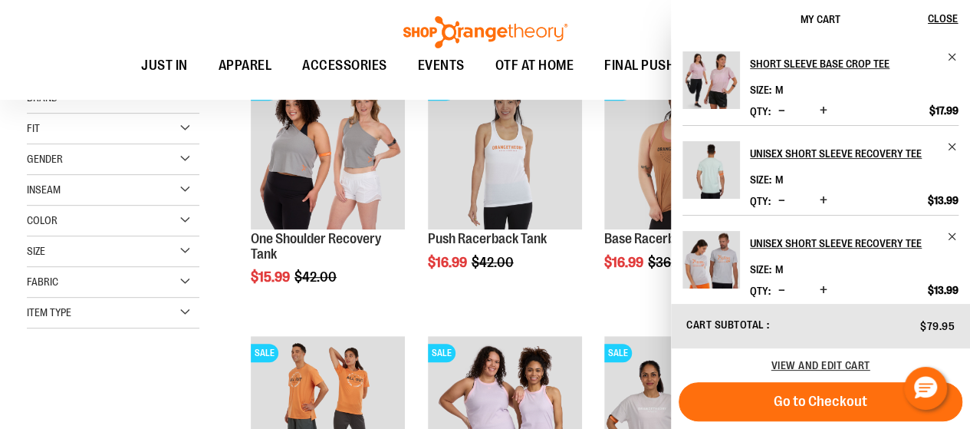
click at [783, 199] on span "Decrease product quantity" at bounding box center [781, 199] width 7 height 15
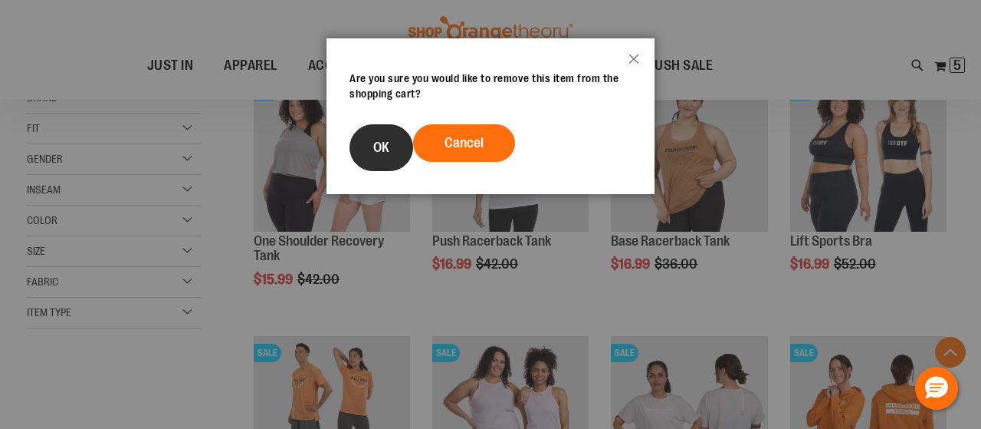
click at [389, 155] on span "OK" at bounding box center [381, 147] width 16 height 15
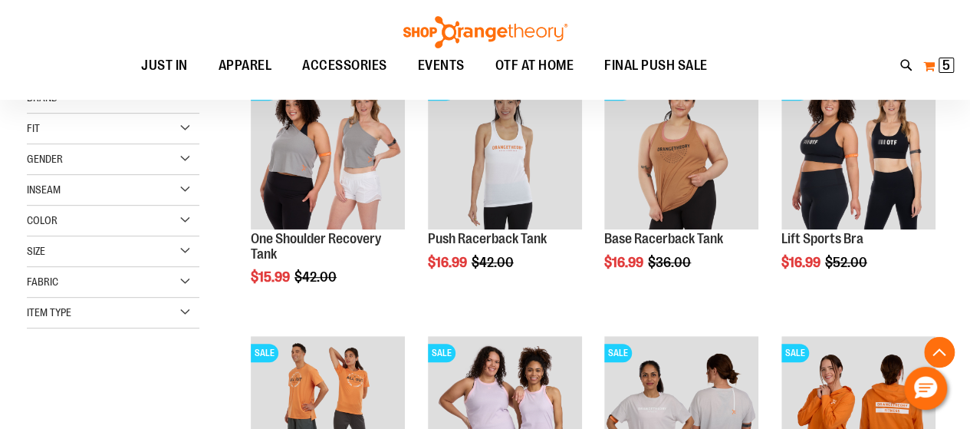
click at [943, 74] on button "My Cart 5 5 items" at bounding box center [938, 66] width 32 height 25
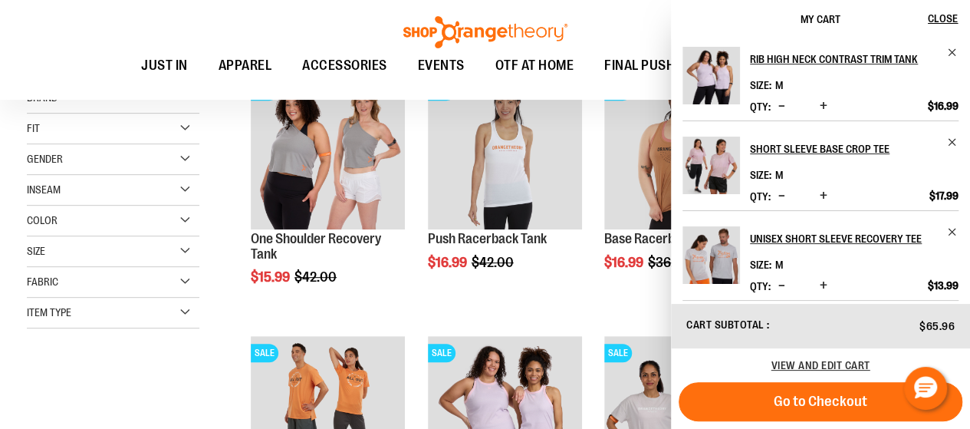
scroll to position [102, 0]
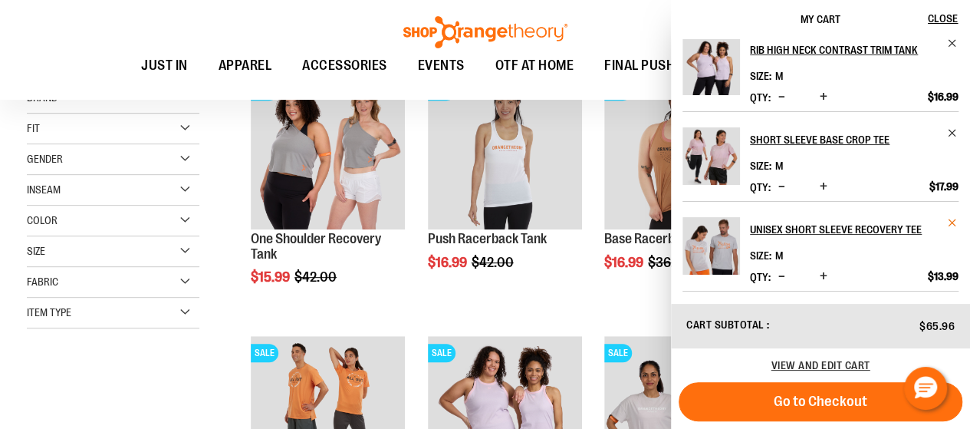
click at [951, 223] on span "Remove item" at bounding box center [952, 222] width 11 height 11
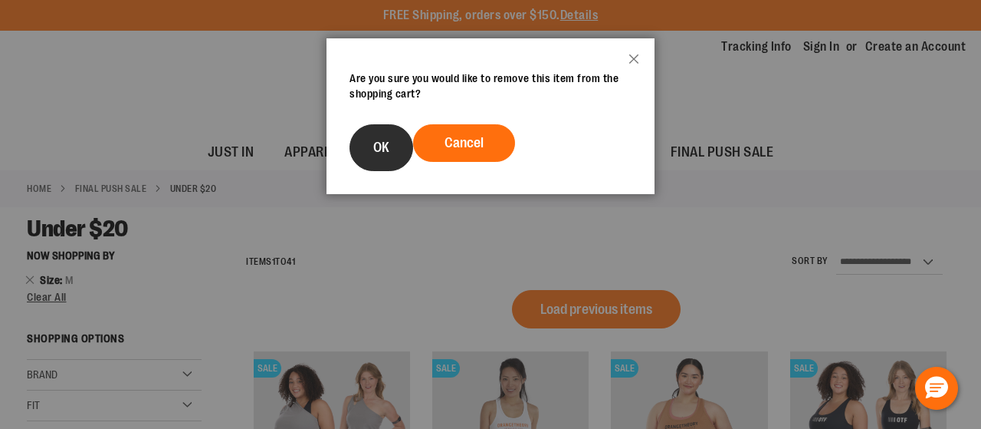
click at [380, 155] on span "OK" at bounding box center [381, 147] width 16 height 15
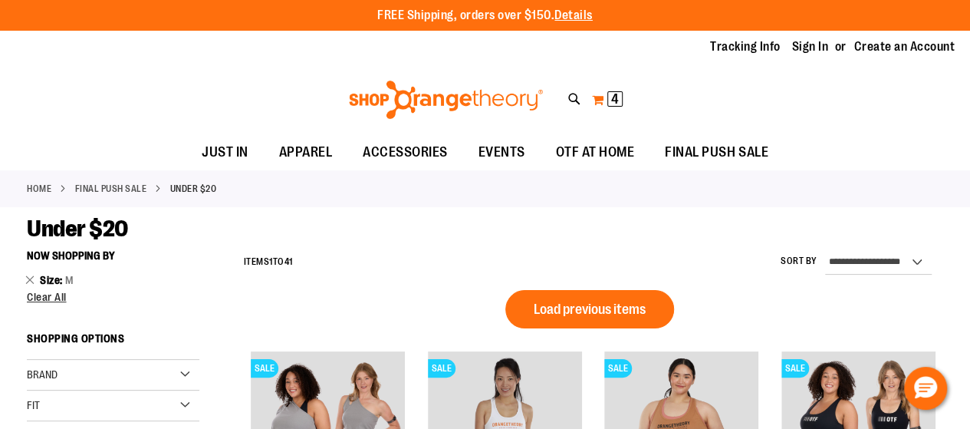
click at [618, 102] on span "4" at bounding box center [615, 98] width 8 height 15
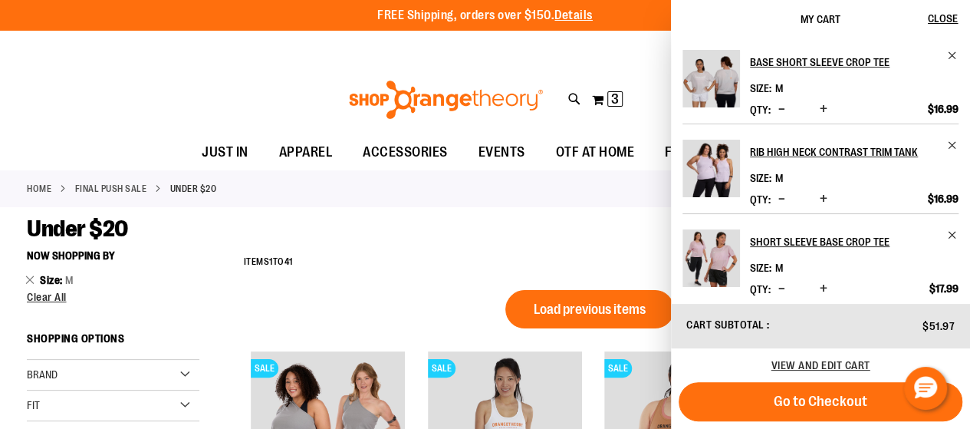
scroll to position [5, 0]
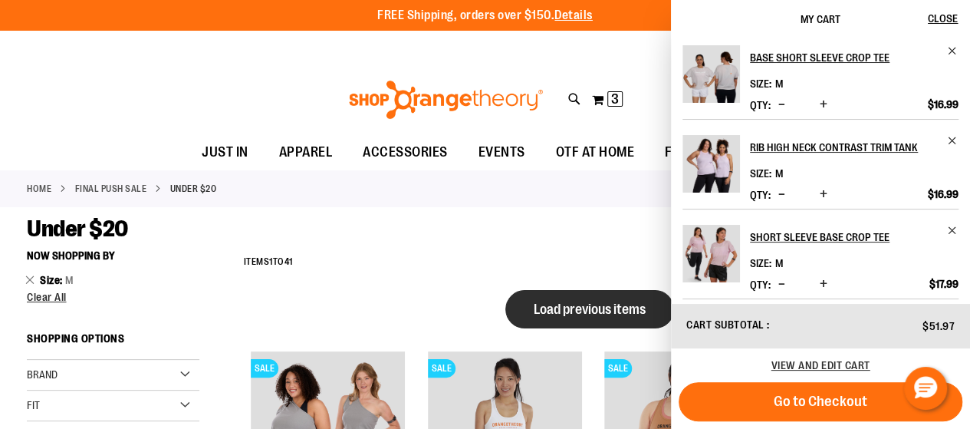
click at [629, 311] on span "Load previous items" at bounding box center [590, 308] width 112 height 15
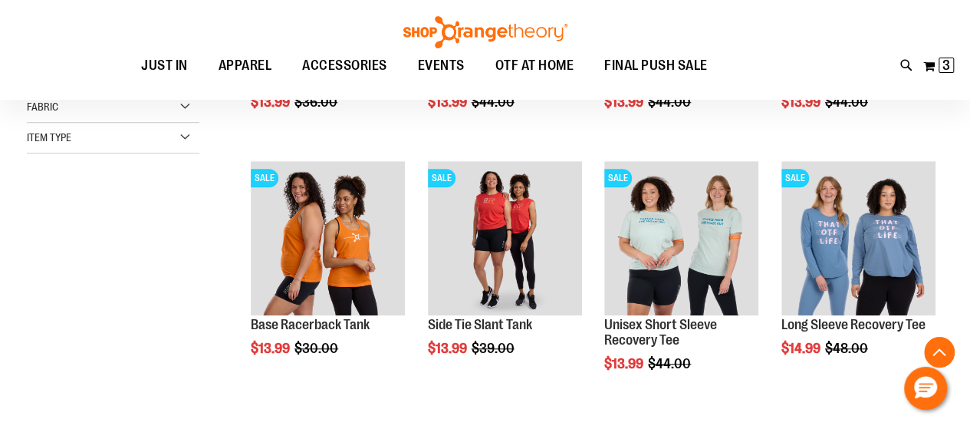
scroll to position [469, 0]
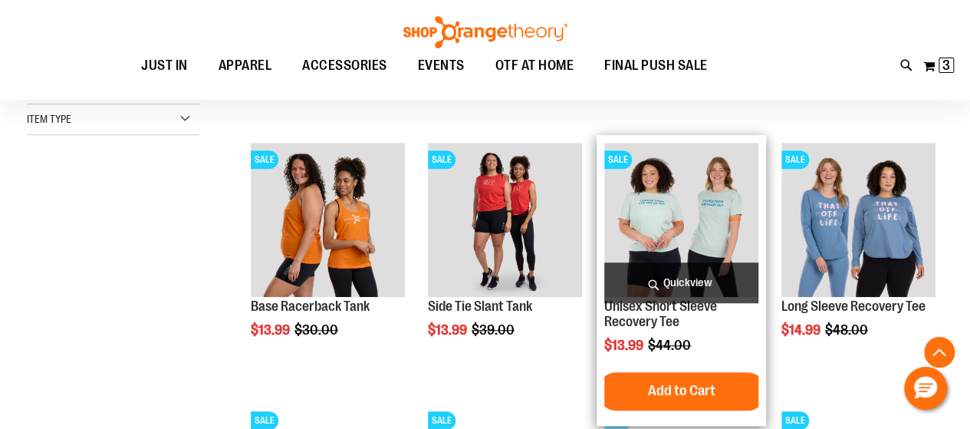
click at [641, 217] on img "product" at bounding box center [681, 220] width 154 height 154
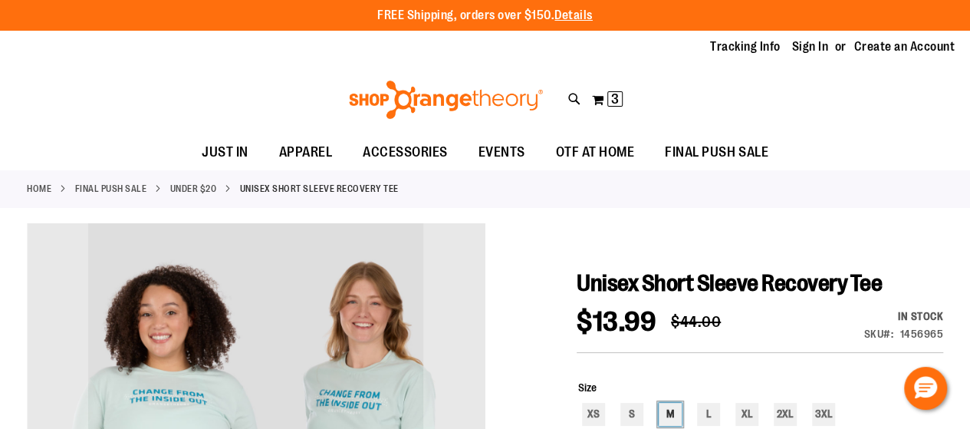
click at [675, 419] on div "M" at bounding box center [670, 413] width 23 height 23
type input "***"
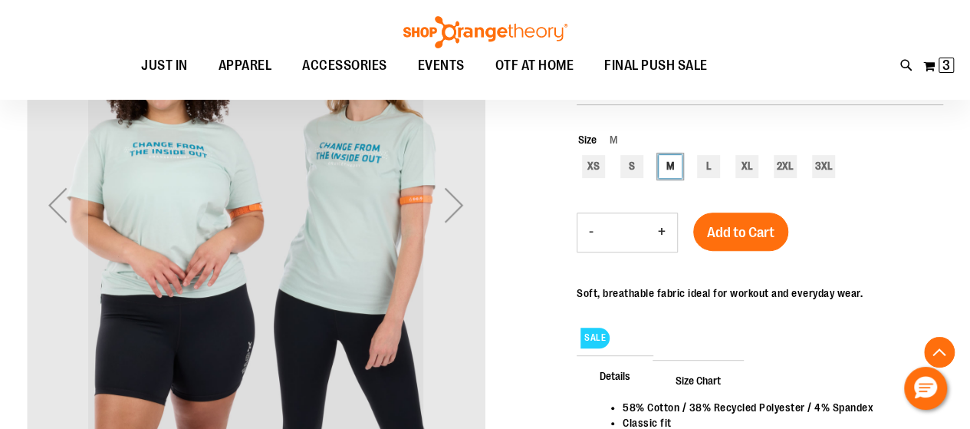
scroll to position [258, 0]
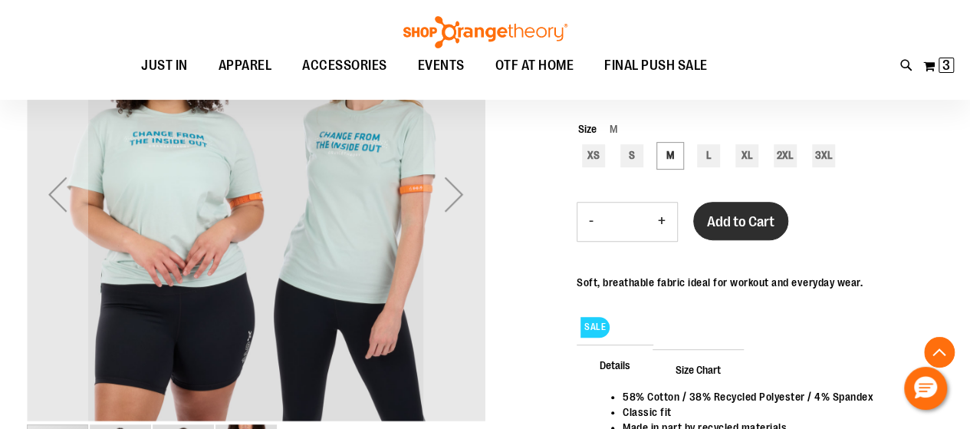
click at [744, 227] on span "Add to Cart" at bounding box center [740, 221] width 67 height 17
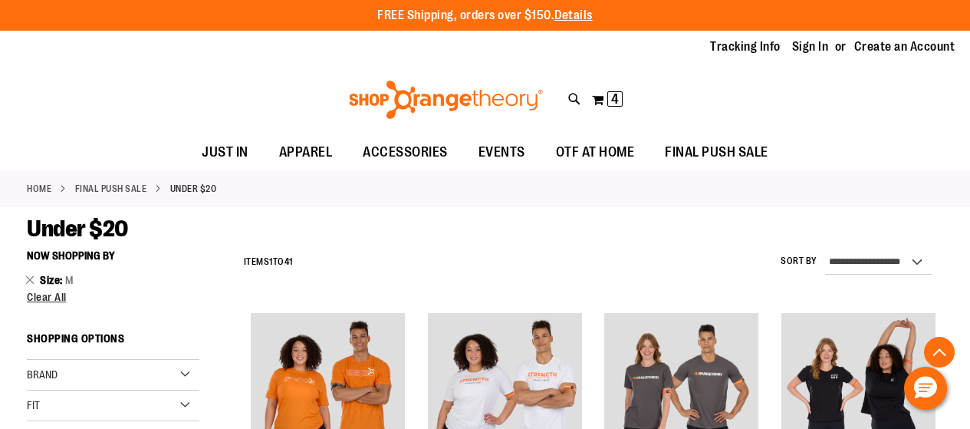
scroll to position [432, 0]
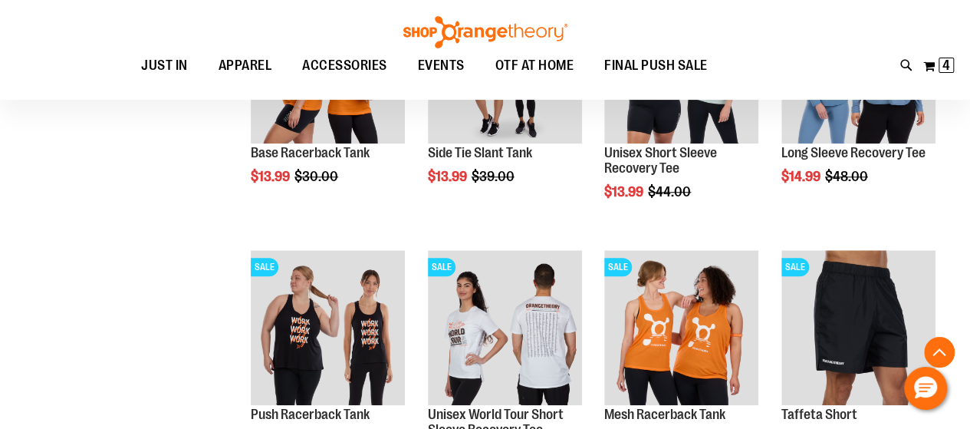
scroll to position [598, 0]
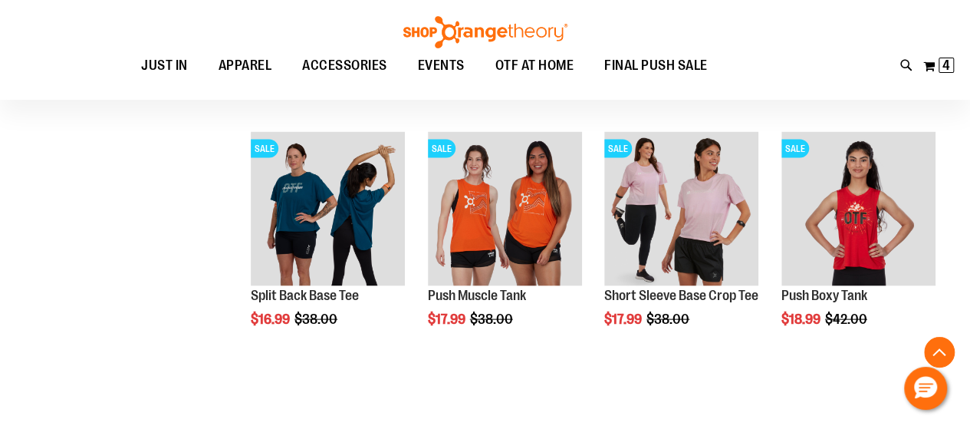
scroll to position [1511, 0]
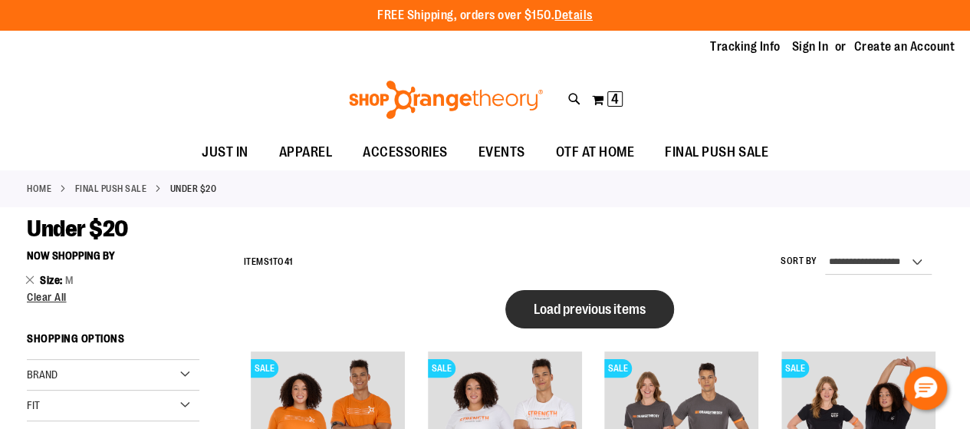
click at [610, 310] on span "Load previous items" at bounding box center [590, 308] width 112 height 15
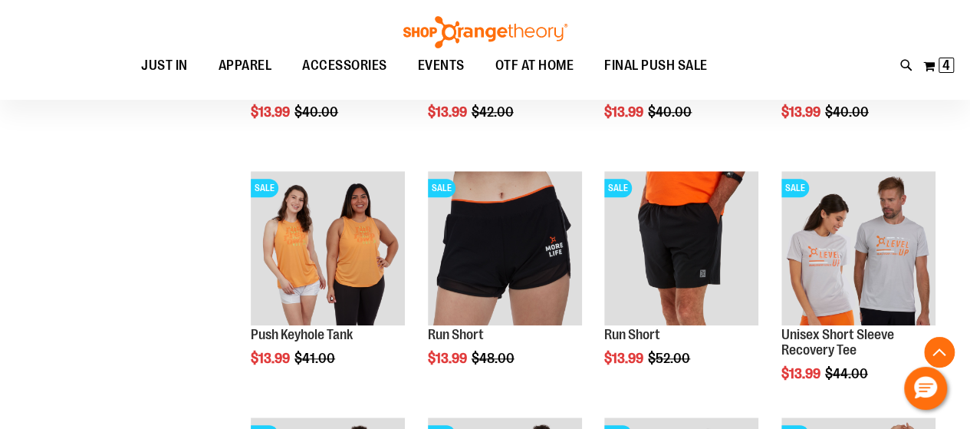
scroll to position [655, 0]
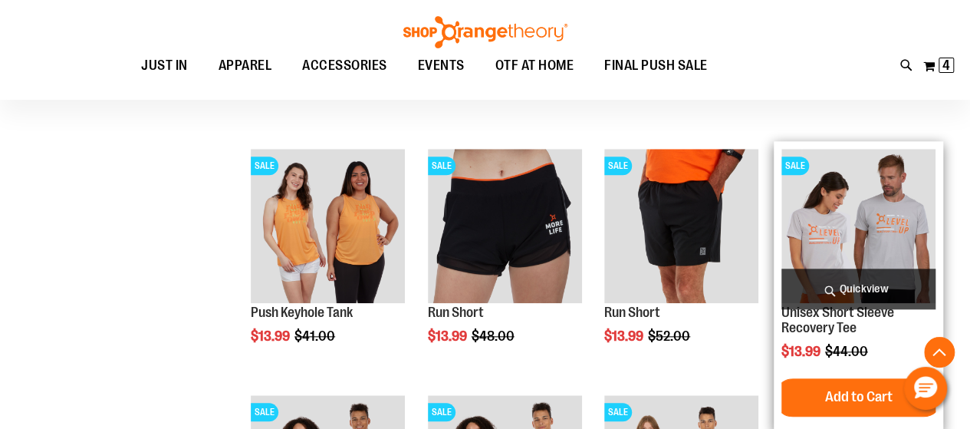
click at [833, 245] on img "product" at bounding box center [858, 226] width 154 height 154
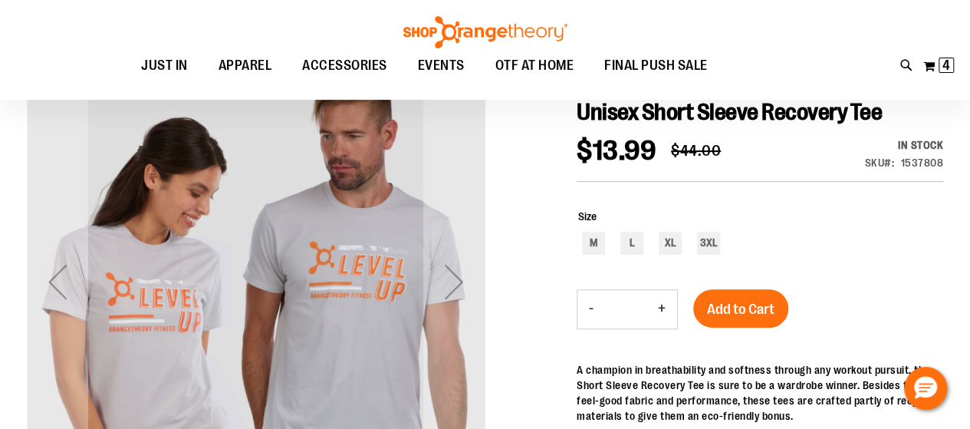
scroll to position [192, 0]
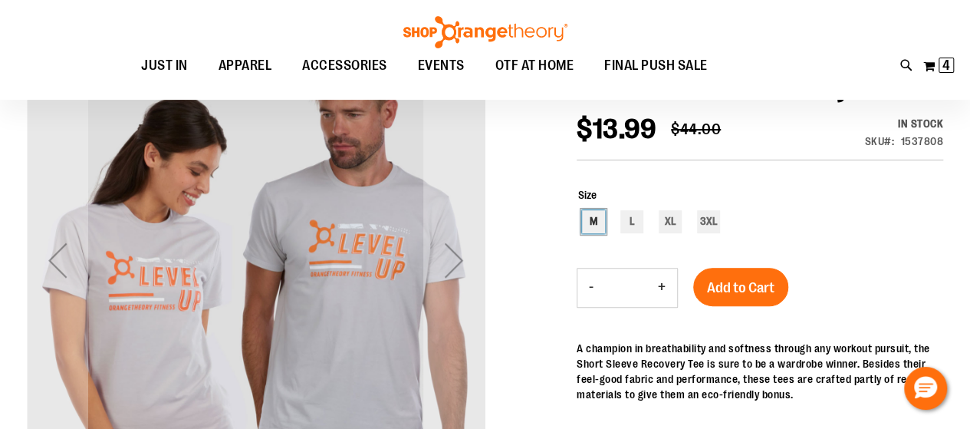
click at [586, 227] on div "M" at bounding box center [593, 221] width 23 height 23
type input "***"
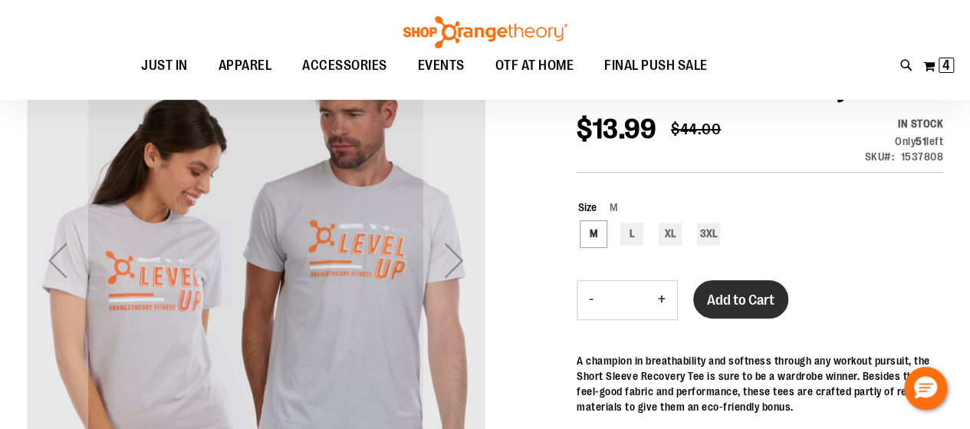
click at [757, 301] on button "Add to Cart" at bounding box center [740, 299] width 95 height 38
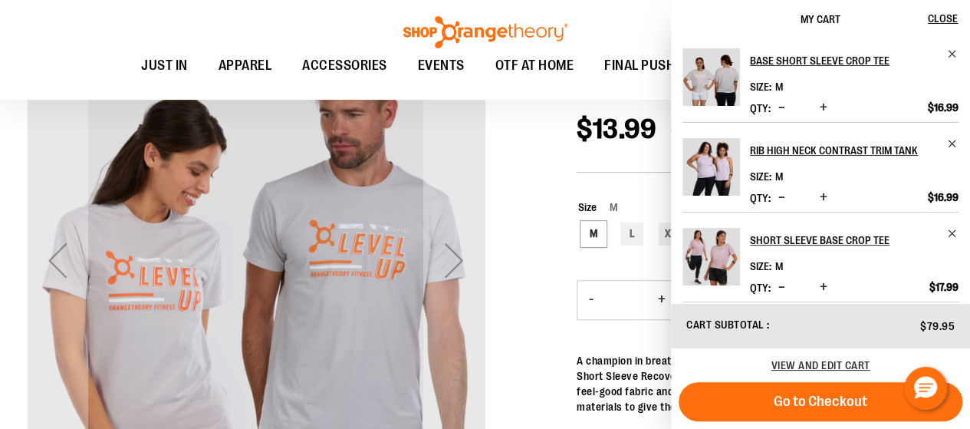
scroll to position [182, 0]
click at [949, 141] on span "Remove item" at bounding box center [952, 142] width 11 height 11
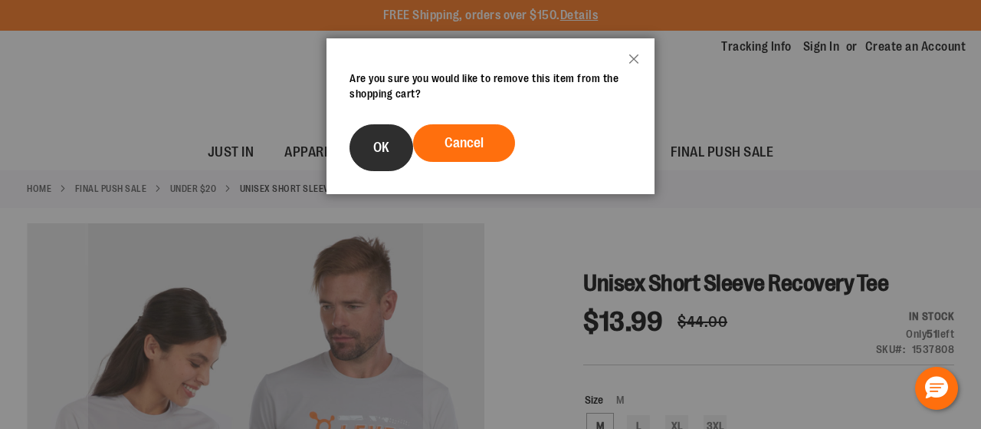
click at [397, 171] on button "OK" at bounding box center [382, 147] width 64 height 47
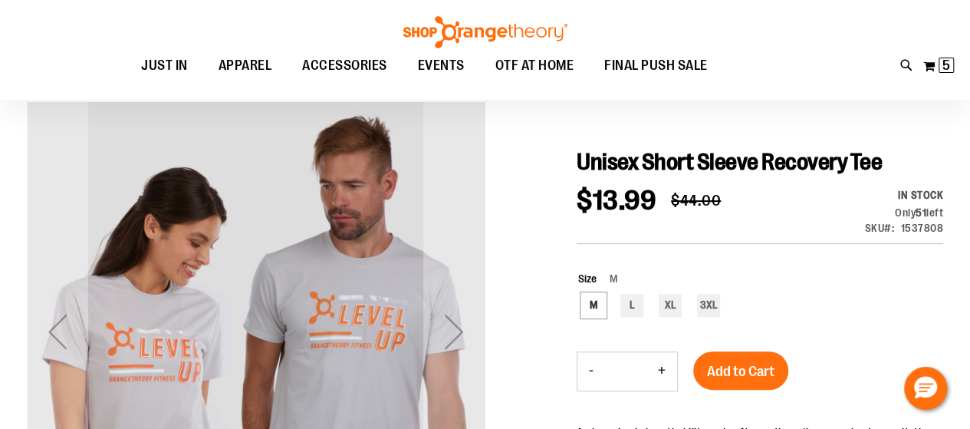
scroll to position [123, 0]
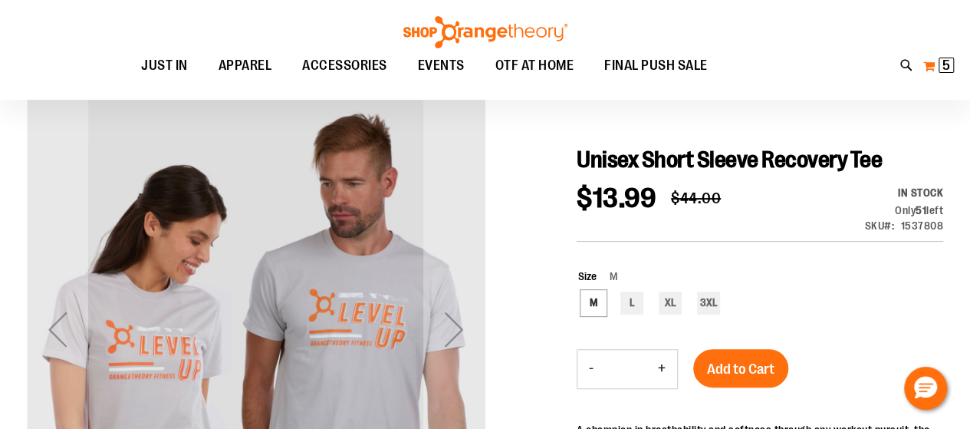
click at [945, 64] on span "5" at bounding box center [946, 64] width 8 height 15
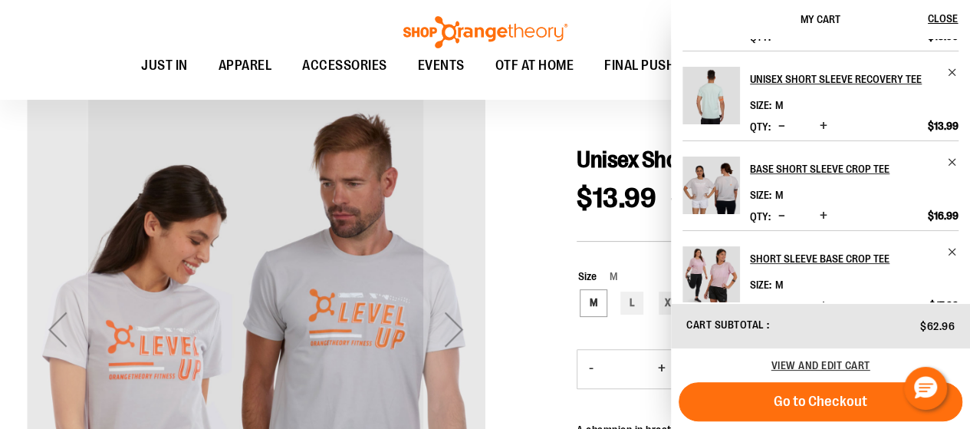
scroll to position [78, 0]
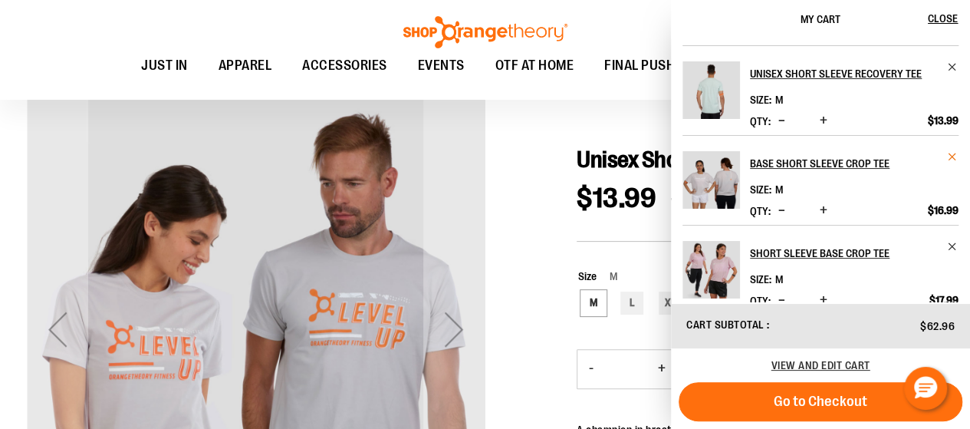
click at [948, 158] on span "Remove item" at bounding box center [952, 156] width 11 height 11
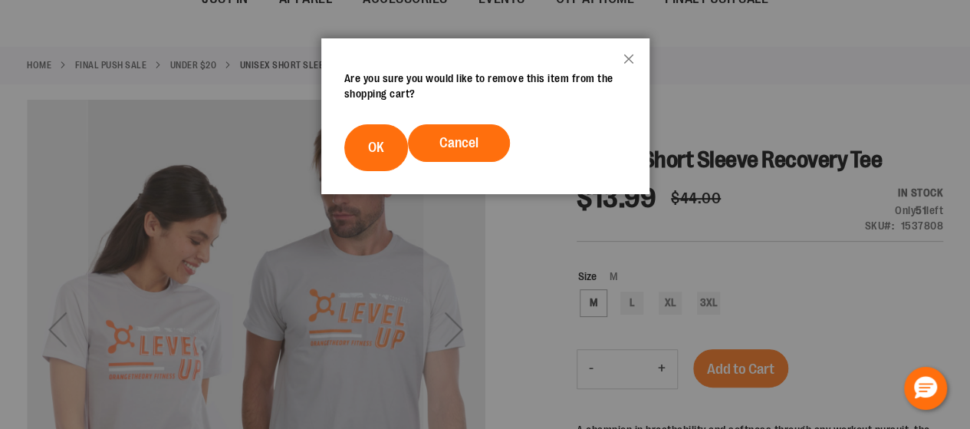
scroll to position [0, 0]
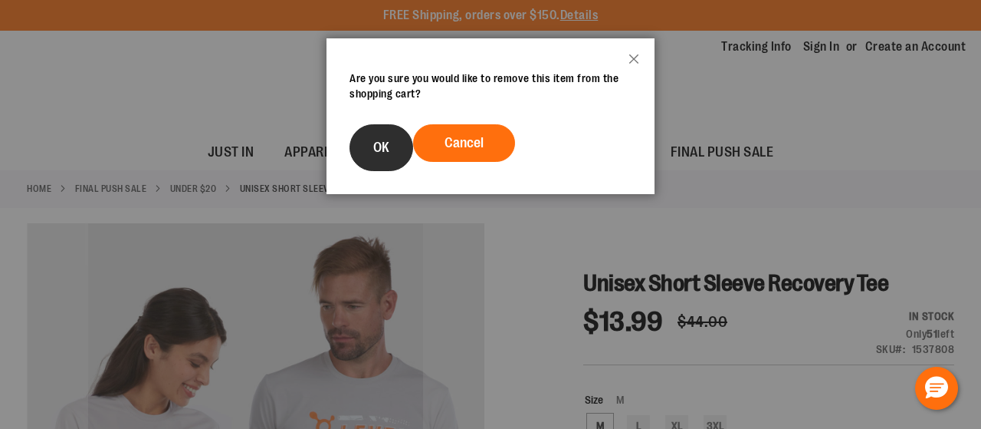
click at [386, 155] on span "OK" at bounding box center [381, 147] width 16 height 15
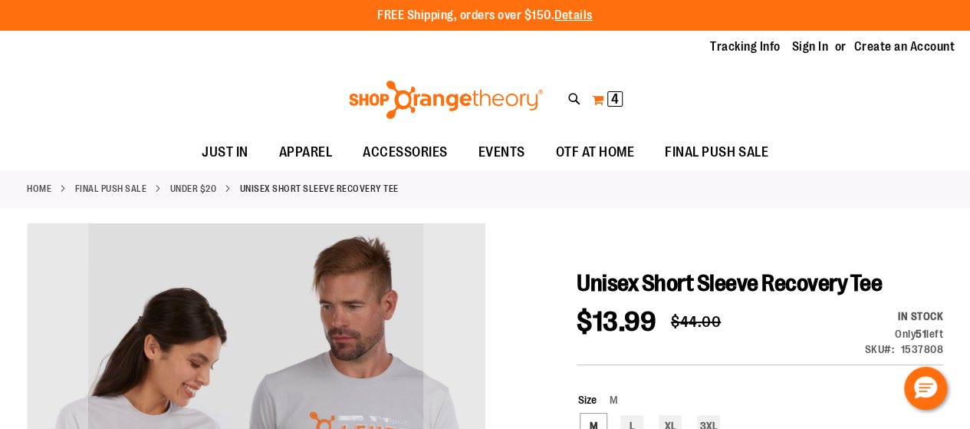
click at [616, 98] on span "4" at bounding box center [615, 98] width 8 height 15
click at [614, 100] on span "3" at bounding box center [615, 98] width 8 height 15
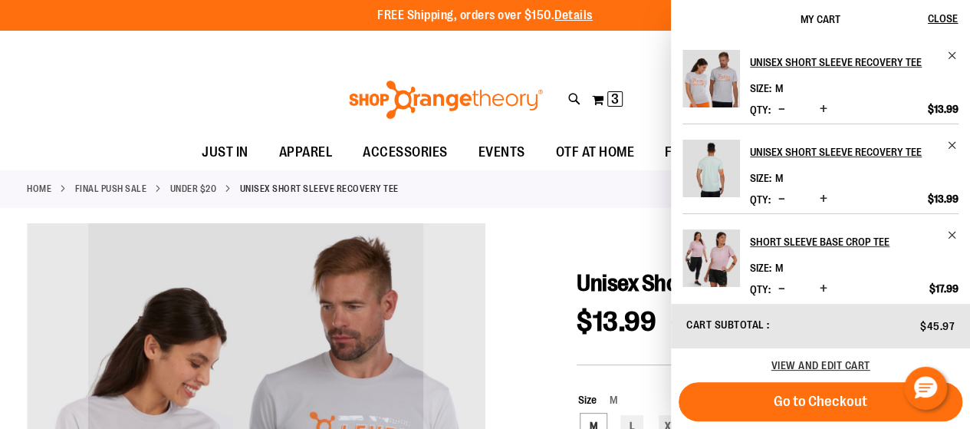
click at [964, 67] on div "Unisex Short Sleeve Recovery Tee Size M *" at bounding box center [820, 170] width 299 height 264
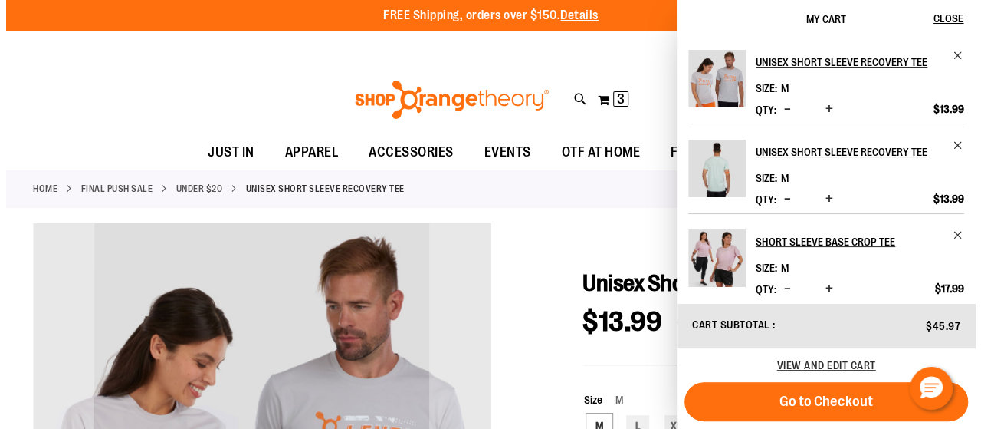
scroll to position [12, 0]
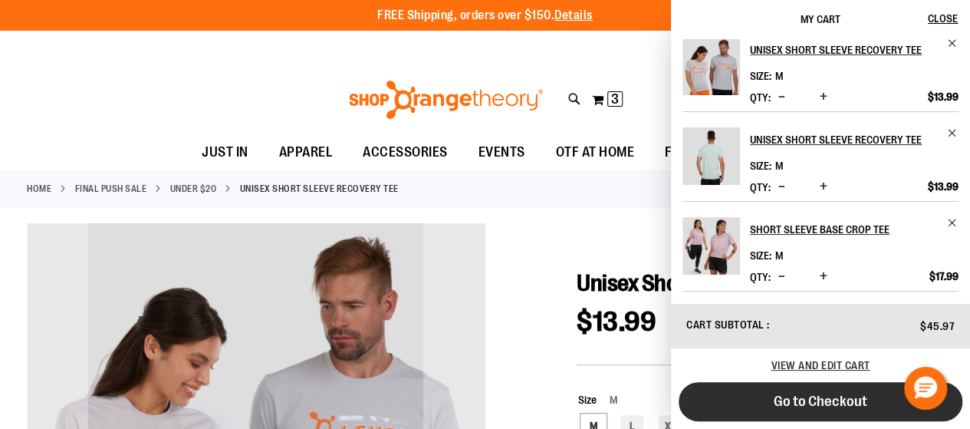
click at [836, 406] on span "Go to Checkout" at bounding box center [821, 401] width 94 height 17
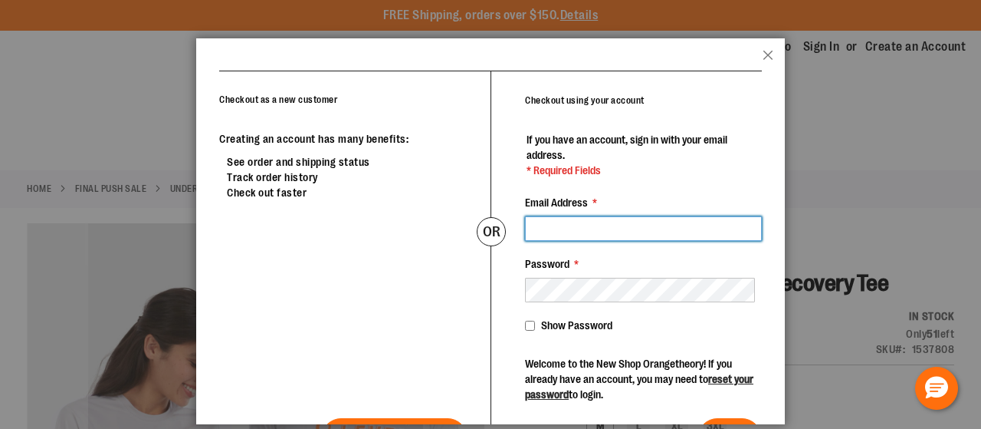
click at [616, 241] on input "Email Address *" at bounding box center [643, 228] width 237 height 25
type input "**********"
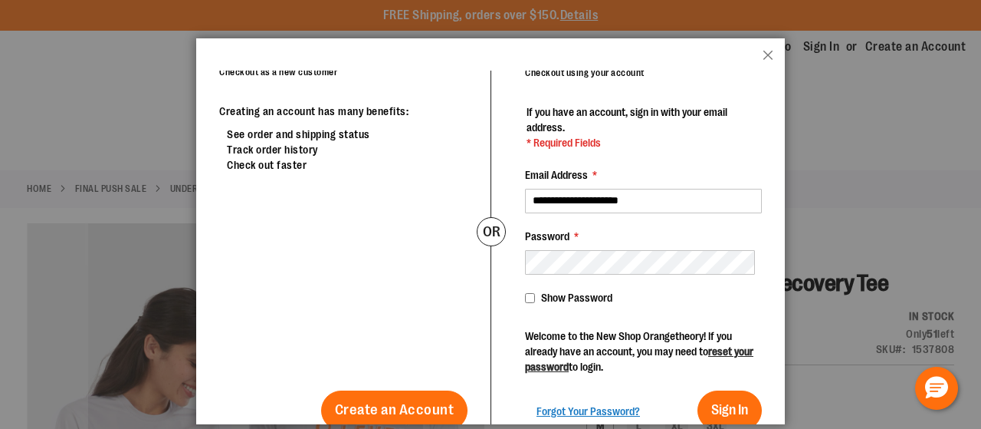
scroll to position [78, 0]
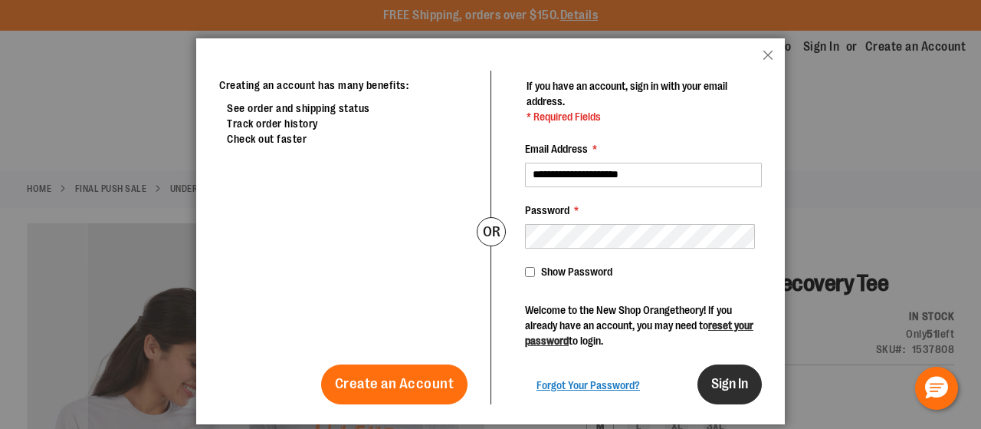
click at [721, 391] on span "Sign In" at bounding box center [729, 383] width 37 height 15
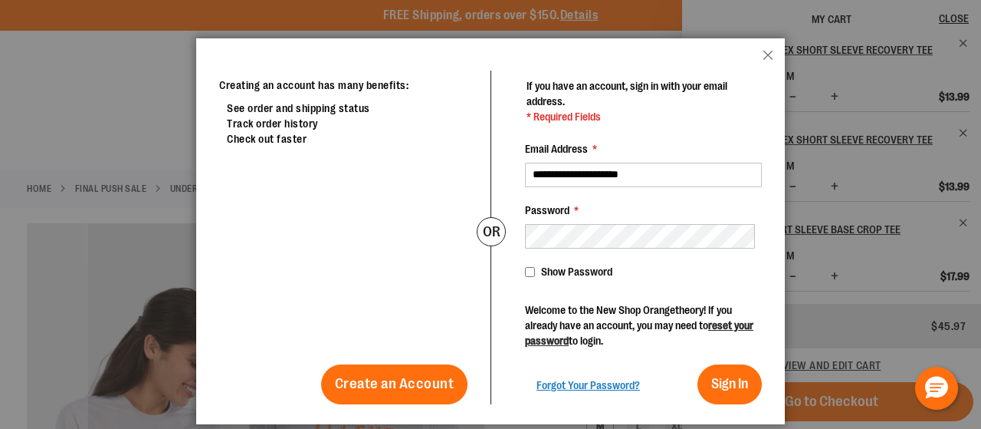
scroll to position [0, 0]
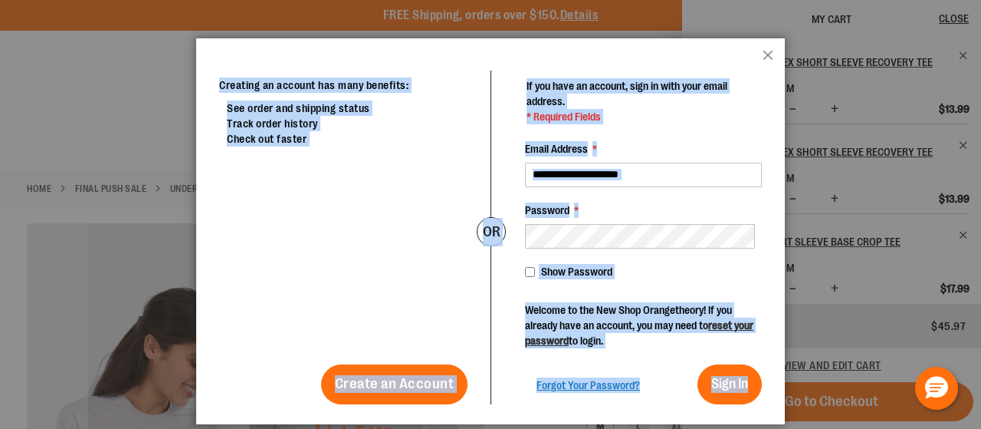
drag, startPoint x: 692, startPoint y: 64, endPoint x: 687, endPoint y: 21, distance: 42.4
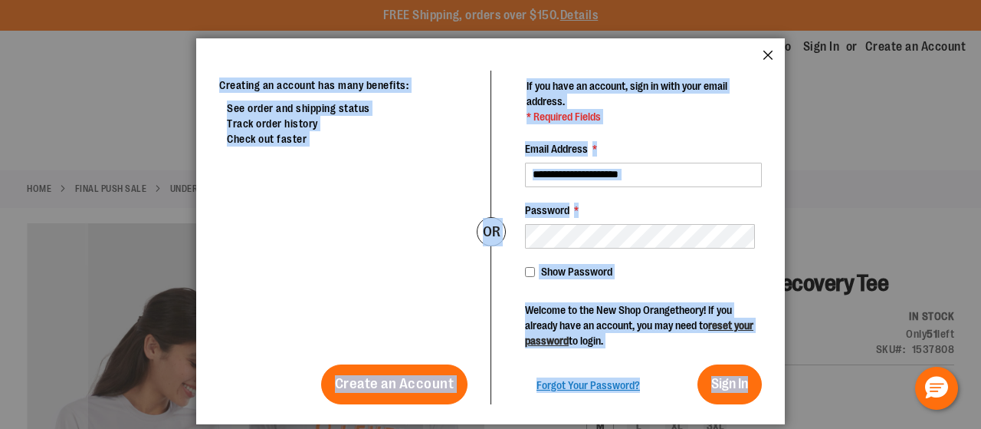
click at [768, 64] on button "Close" at bounding box center [768, 60] width 11 height 20
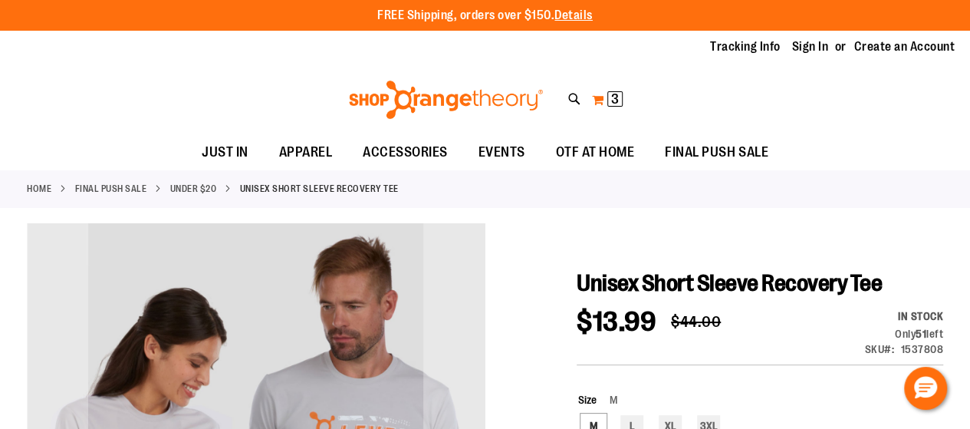
click at [612, 99] on span "3" at bounding box center [615, 98] width 8 height 15
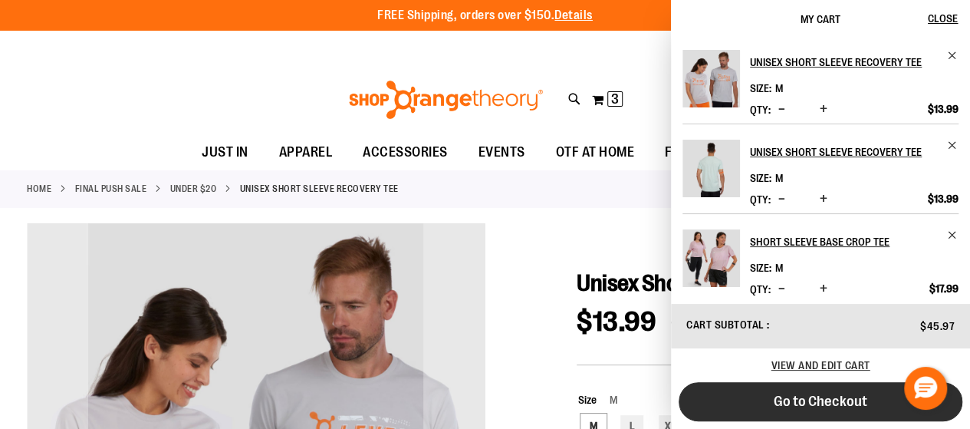
click at [840, 399] on span "Go to Checkout" at bounding box center [821, 401] width 94 height 17
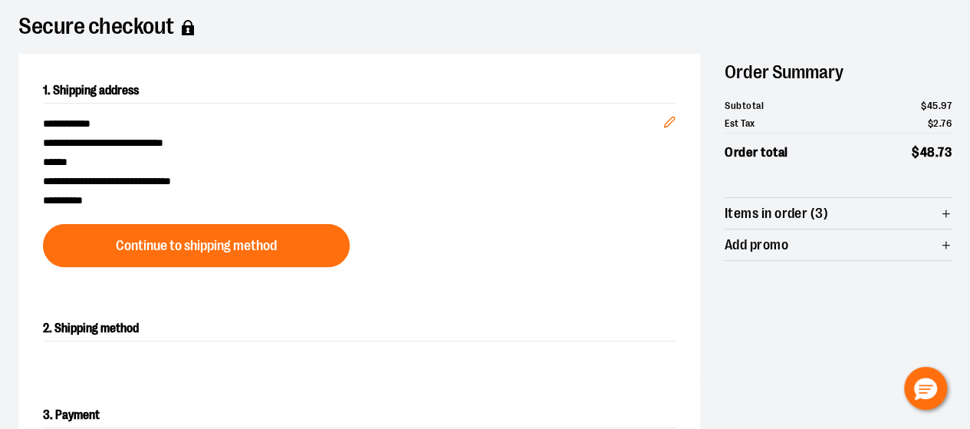
scroll to position [107, 0]
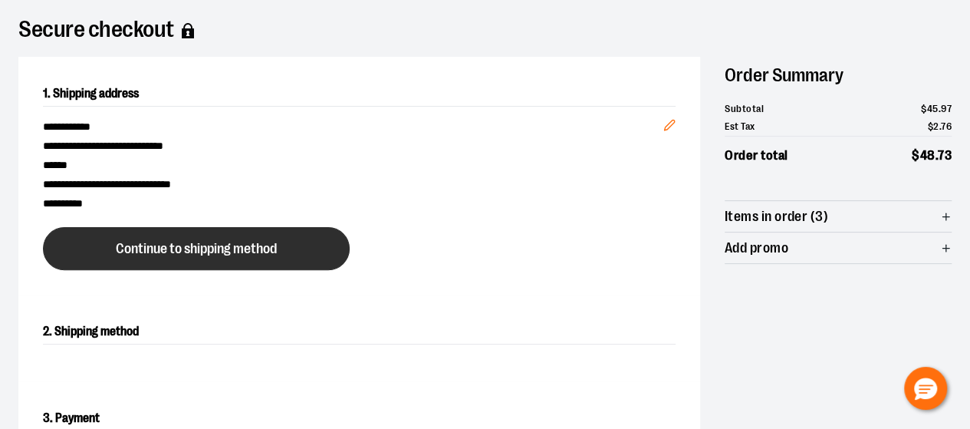
click at [218, 256] on span "Continue to shipping method" at bounding box center [196, 248] width 161 height 15
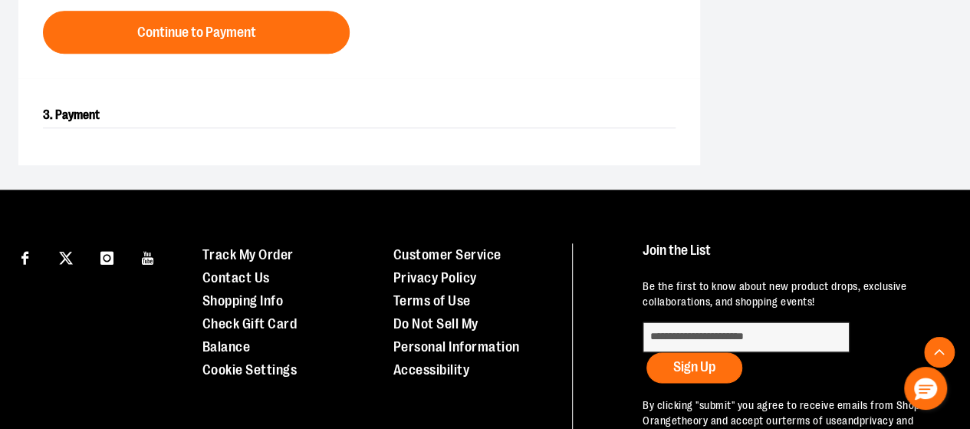
scroll to position [794, 0]
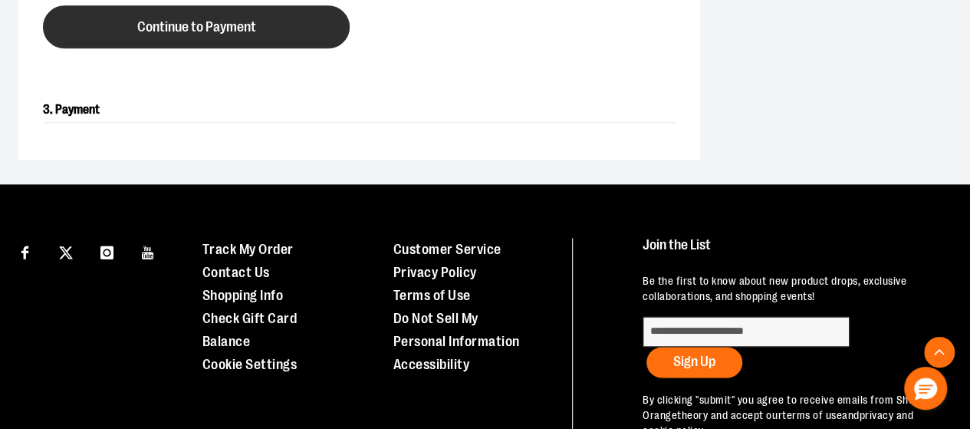
click at [227, 34] on span "Continue to Payment" at bounding box center [196, 27] width 119 height 15
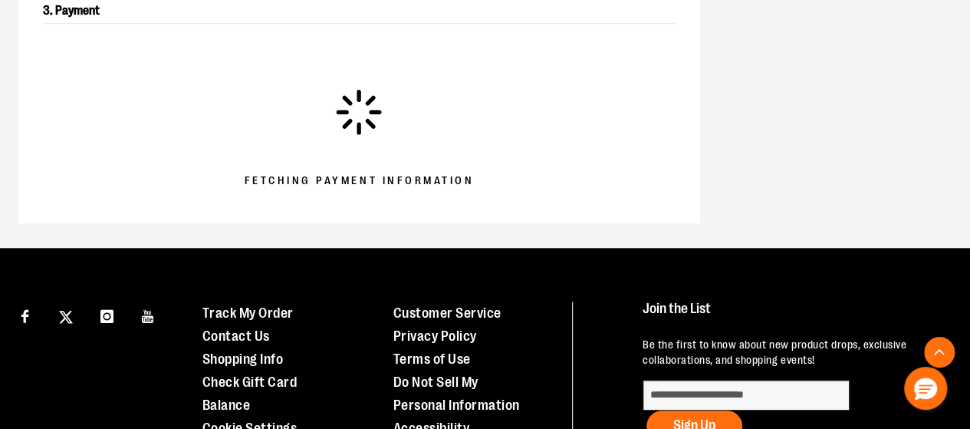
scroll to position [520, 0]
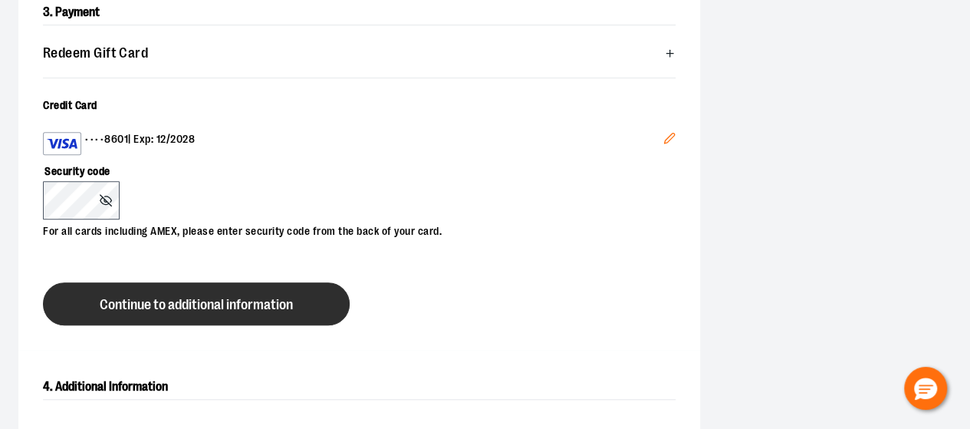
click at [131, 325] on button "Continue to additional information" at bounding box center [196, 303] width 307 height 43
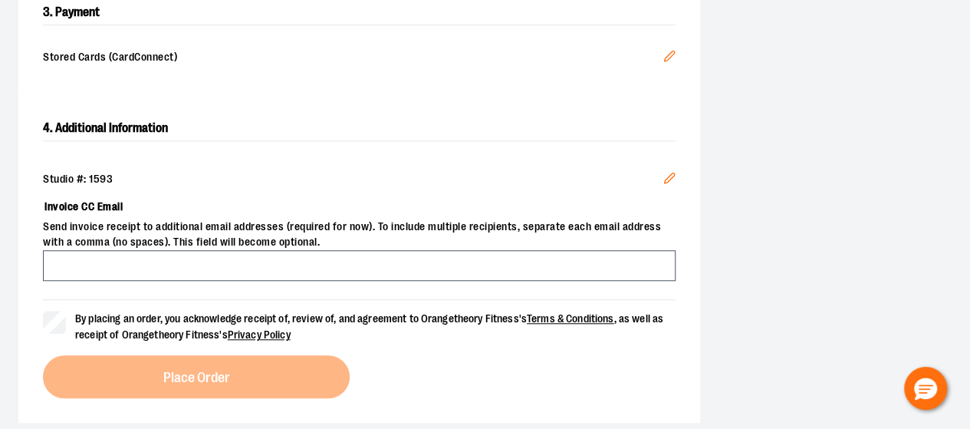
click at [852, 208] on div "**********" at bounding box center [484, 33] width 933 height 778
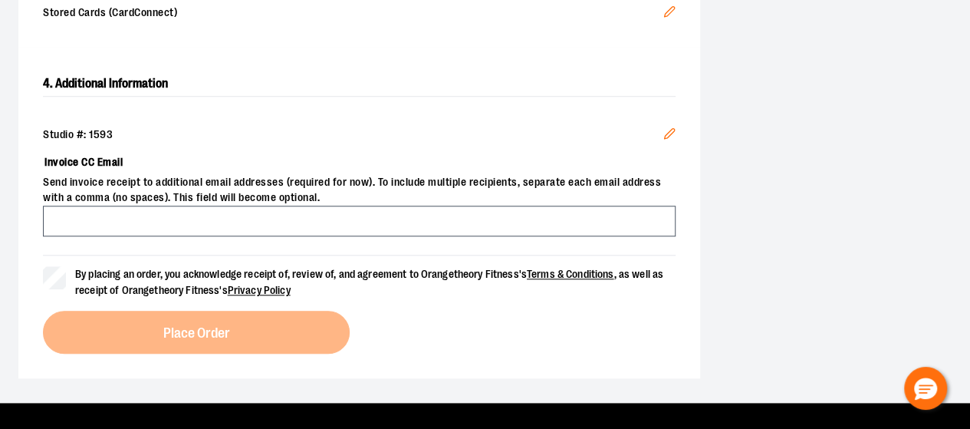
scroll to position [581, 0]
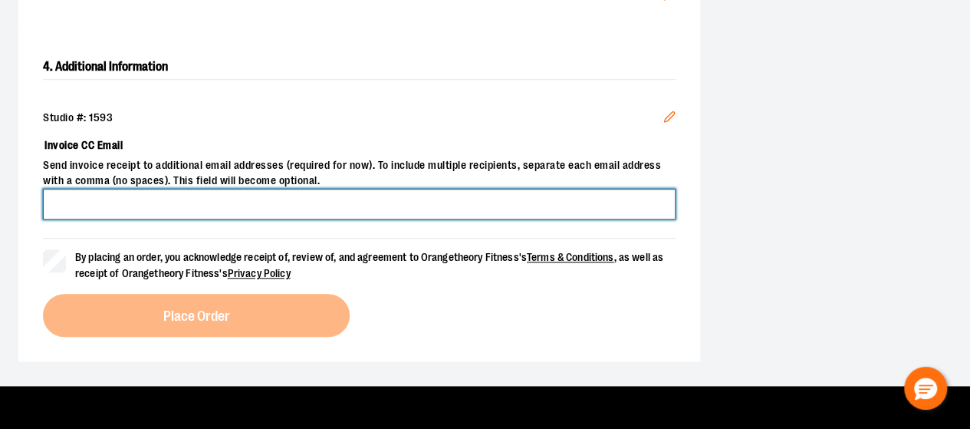
click at [330, 219] on input "Invoice CC Email" at bounding box center [359, 204] width 632 height 31
type input "**********"
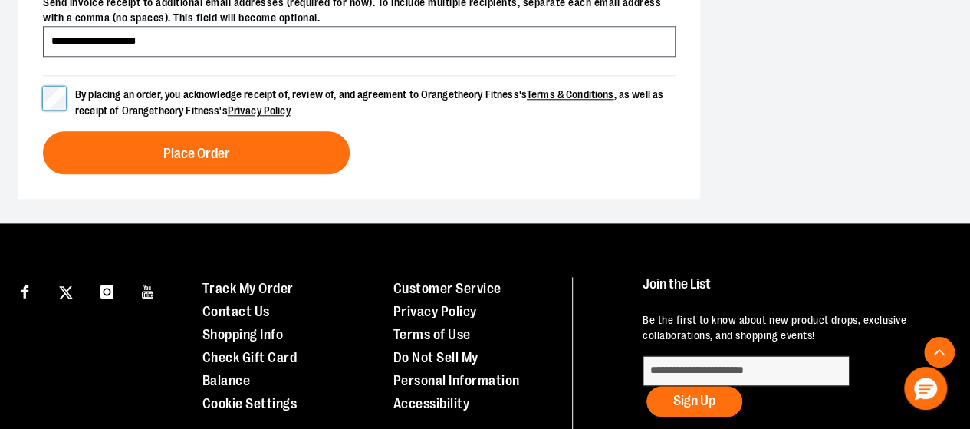
scroll to position [751, 0]
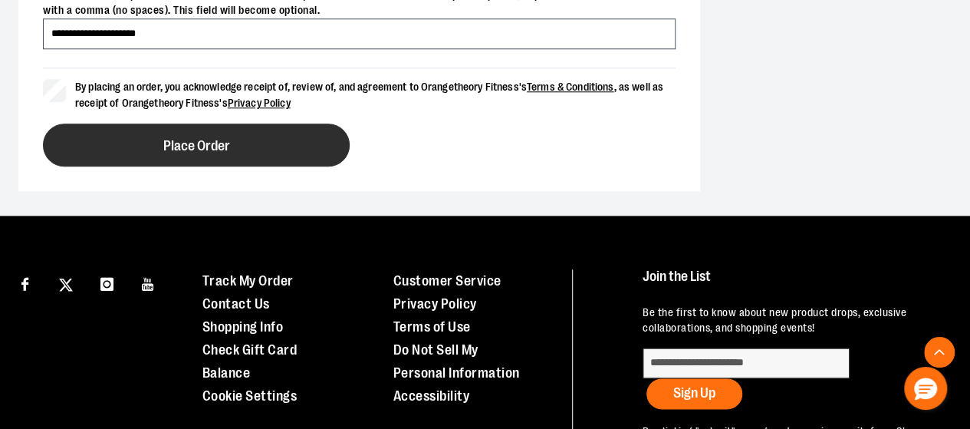
click at [200, 153] on span "Place Order" at bounding box center [196, 146] width 67 height 15
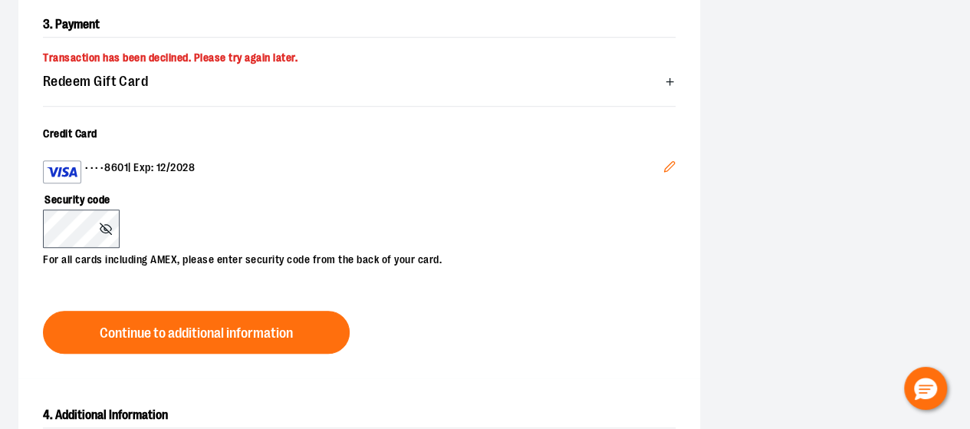
scroll to position [503, 0]
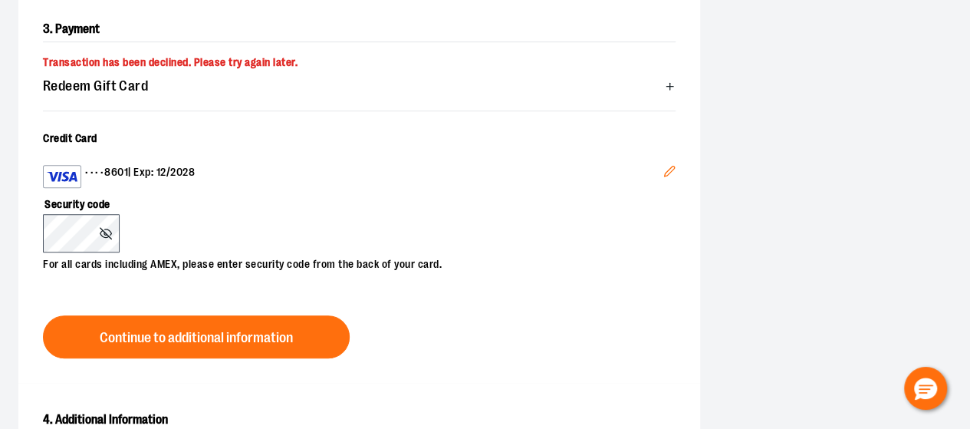
click at [664, 176] on icon "Edit" at bounding box center [669, 171] width 10 height 10
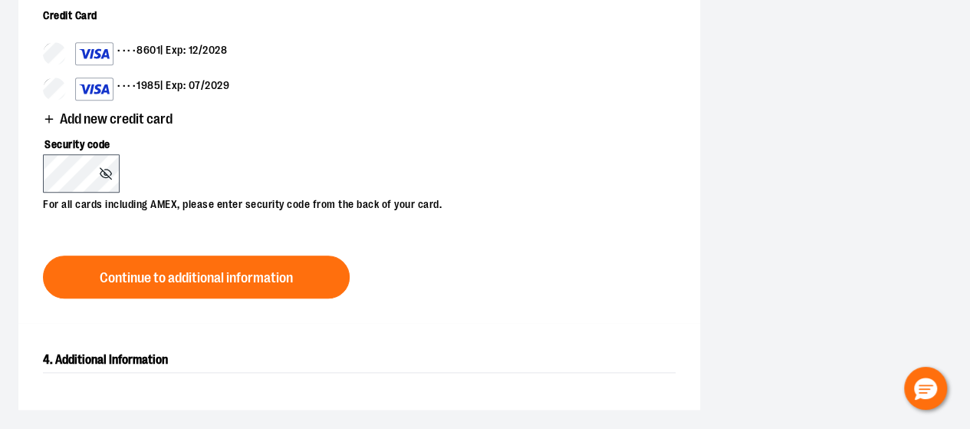
scroll to position [656, 0]
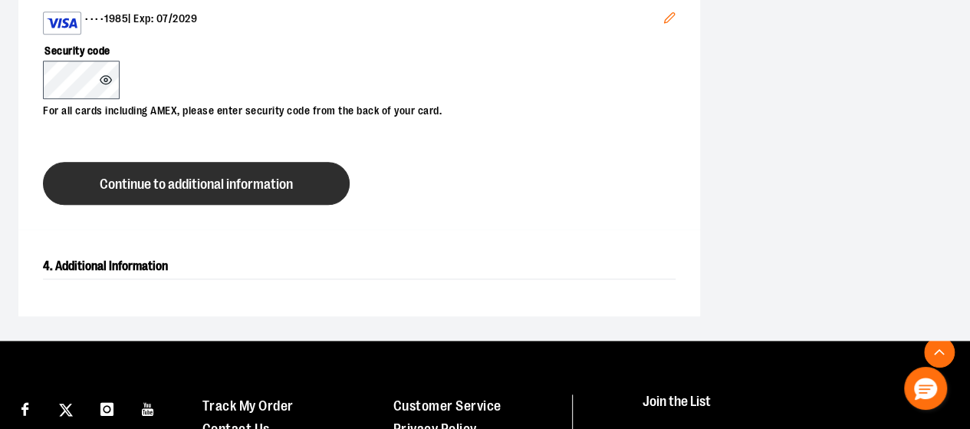
click at [218, 192] on span "Continue to additional information" at bounding box center [196, 184] width 193 height 15
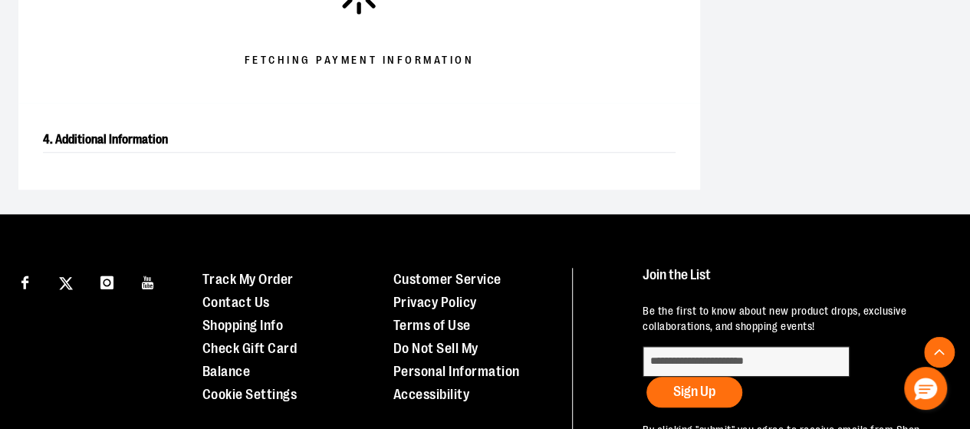
scroll to position [662, 0]
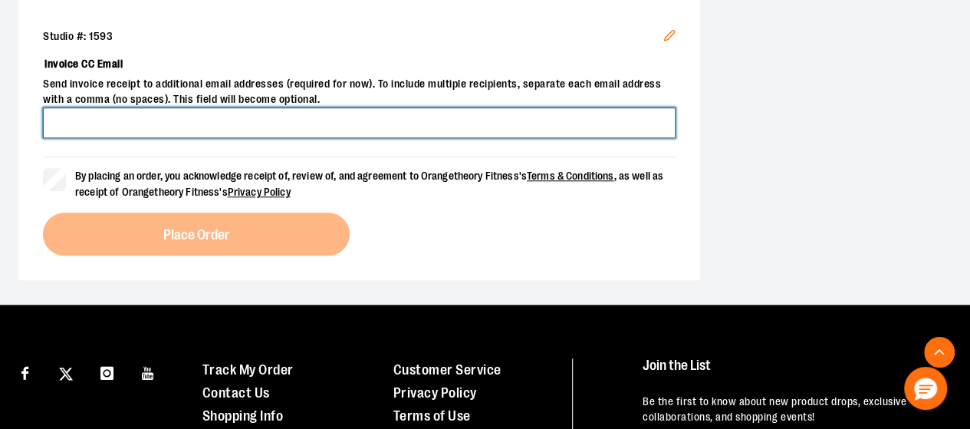
click at [236, 138] on input "Invoice CC Email" at bounding box center [359, 122] width 632 height 31
type input "**********"
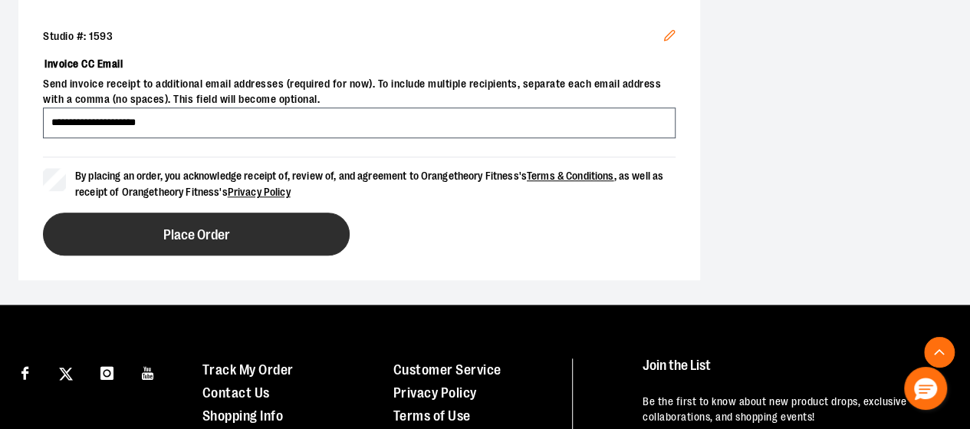
click at [218, 242] on span "Place Order" at bounding box center [196, 235] width 67 height 15
